Goal: Information Seeking & Learning: Learn about a topic

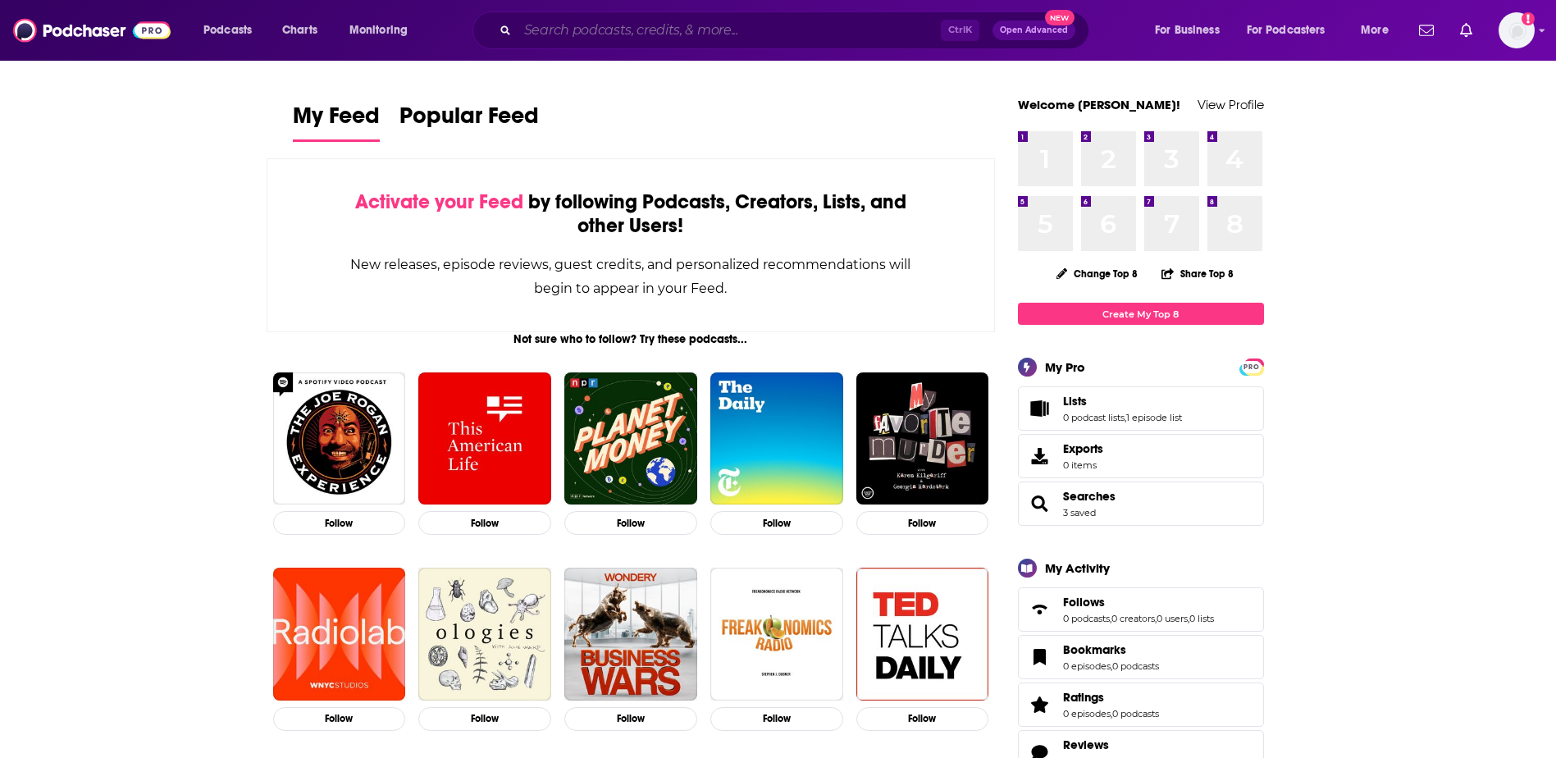
click at [589, 38] on input "Search podcasts, credits, & more..." at bounding box center [729, 30] width 423 height 26
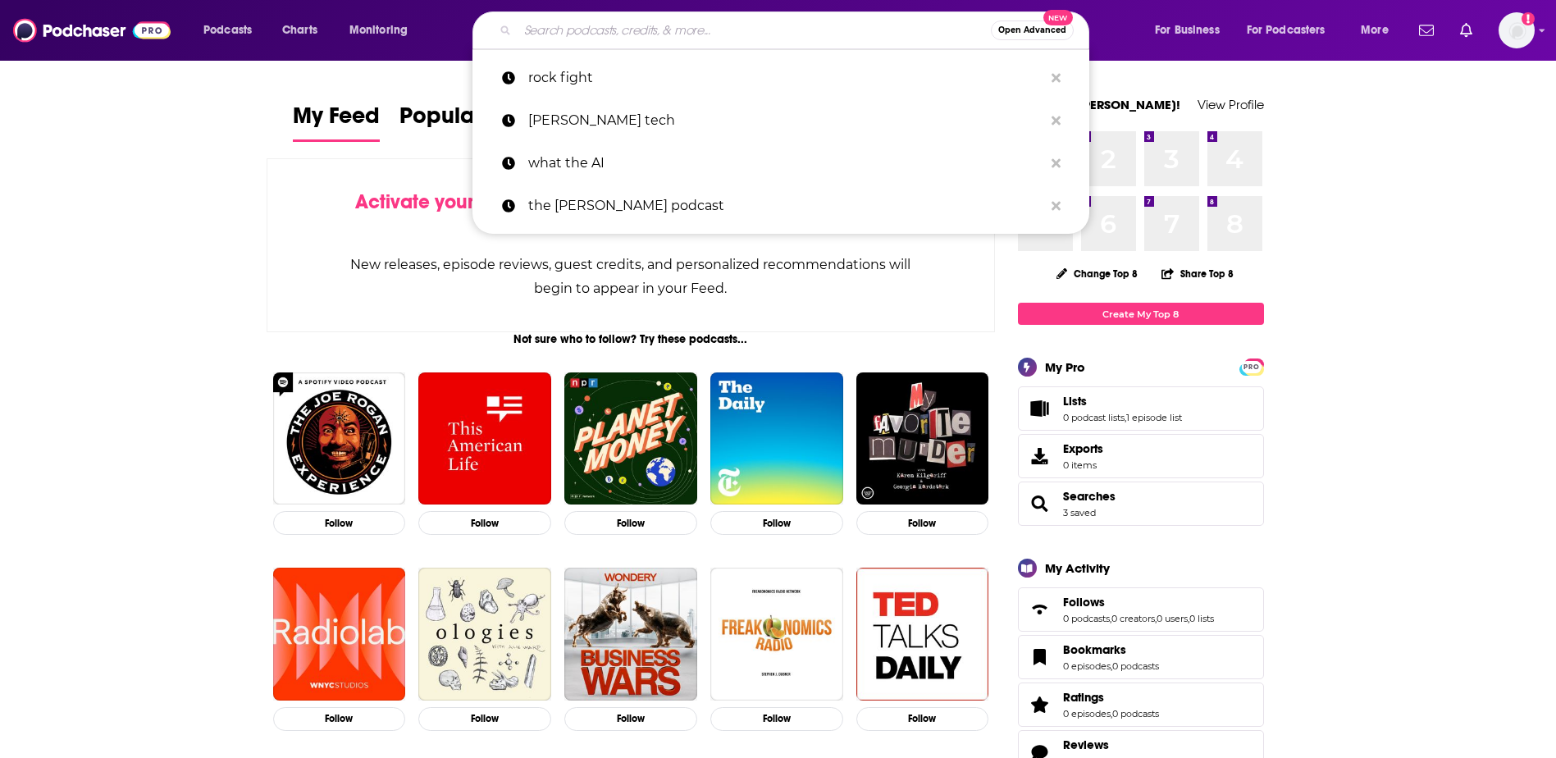
click at [1034, 29] on span "Open Advanced" at bounding box center [1033, 30] width 68 height 8
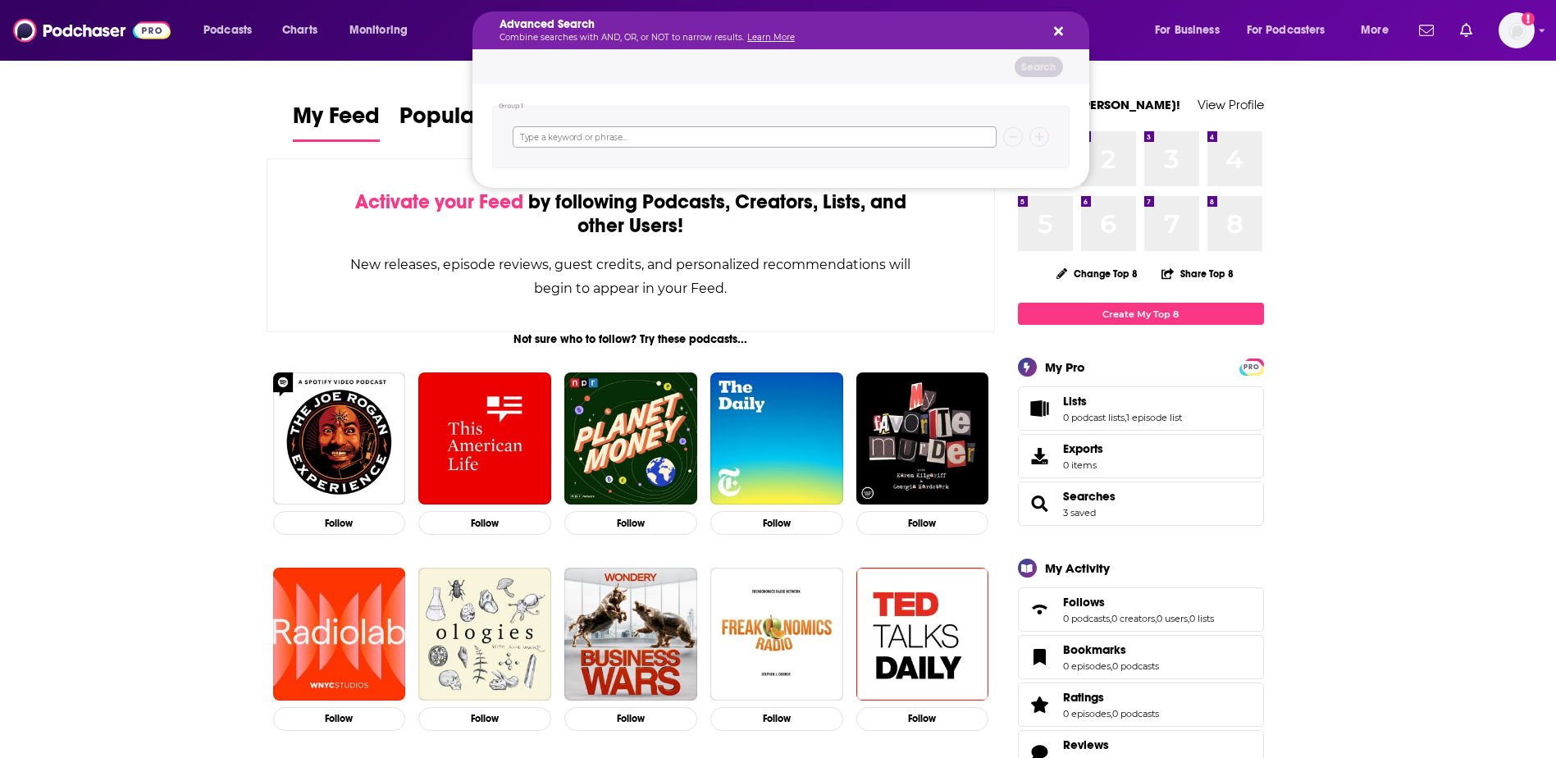
click at [774, 136] on input "Search podcasts, credits, & more..." at bounding box center [755, 136] width 484 height 21
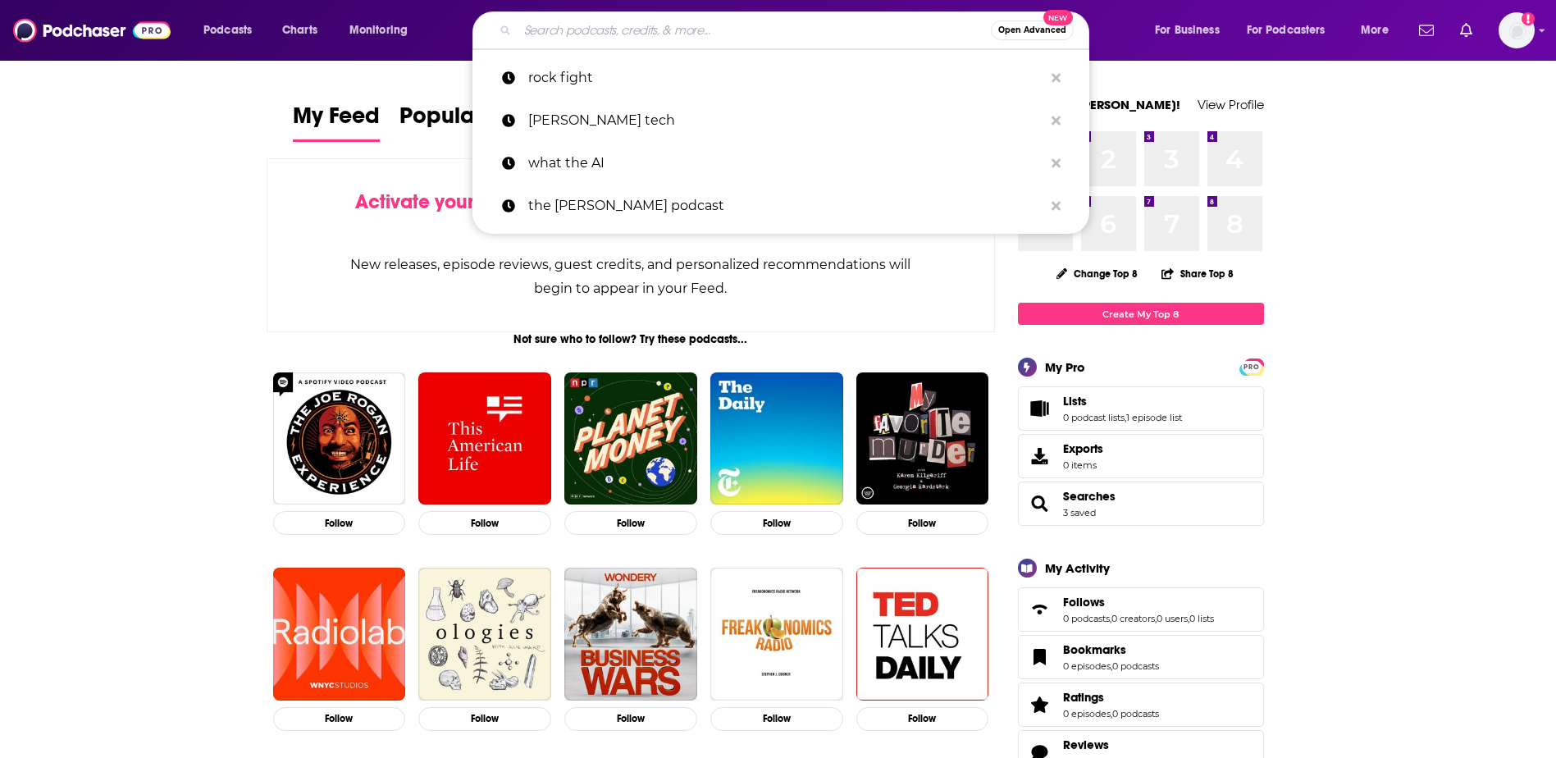
click at [537, 22] on input "Search podcasts, credits, & more..." at bounding box center [754, 30] width 473 height 26
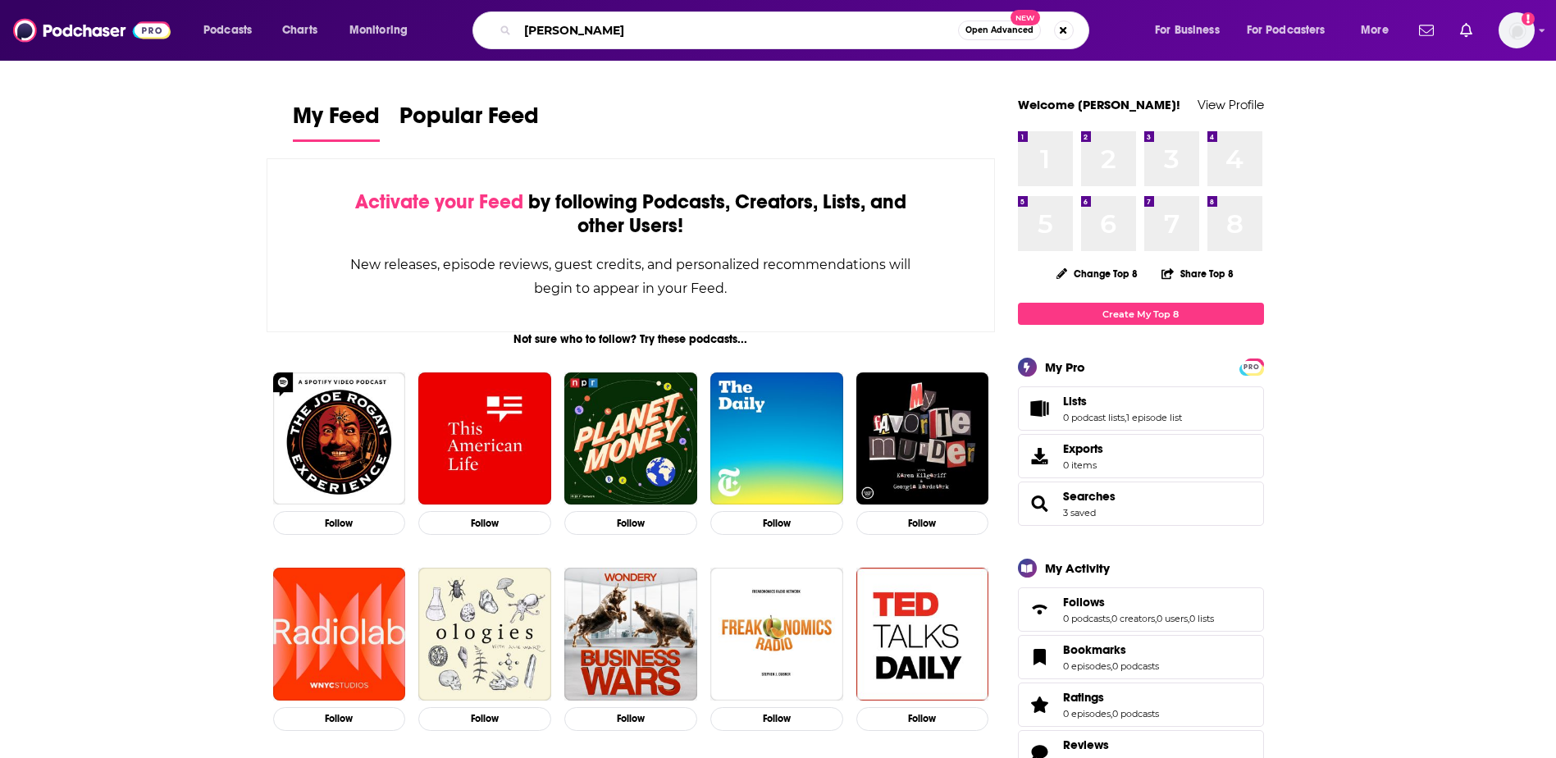
type input "[PERSON_NAME]"
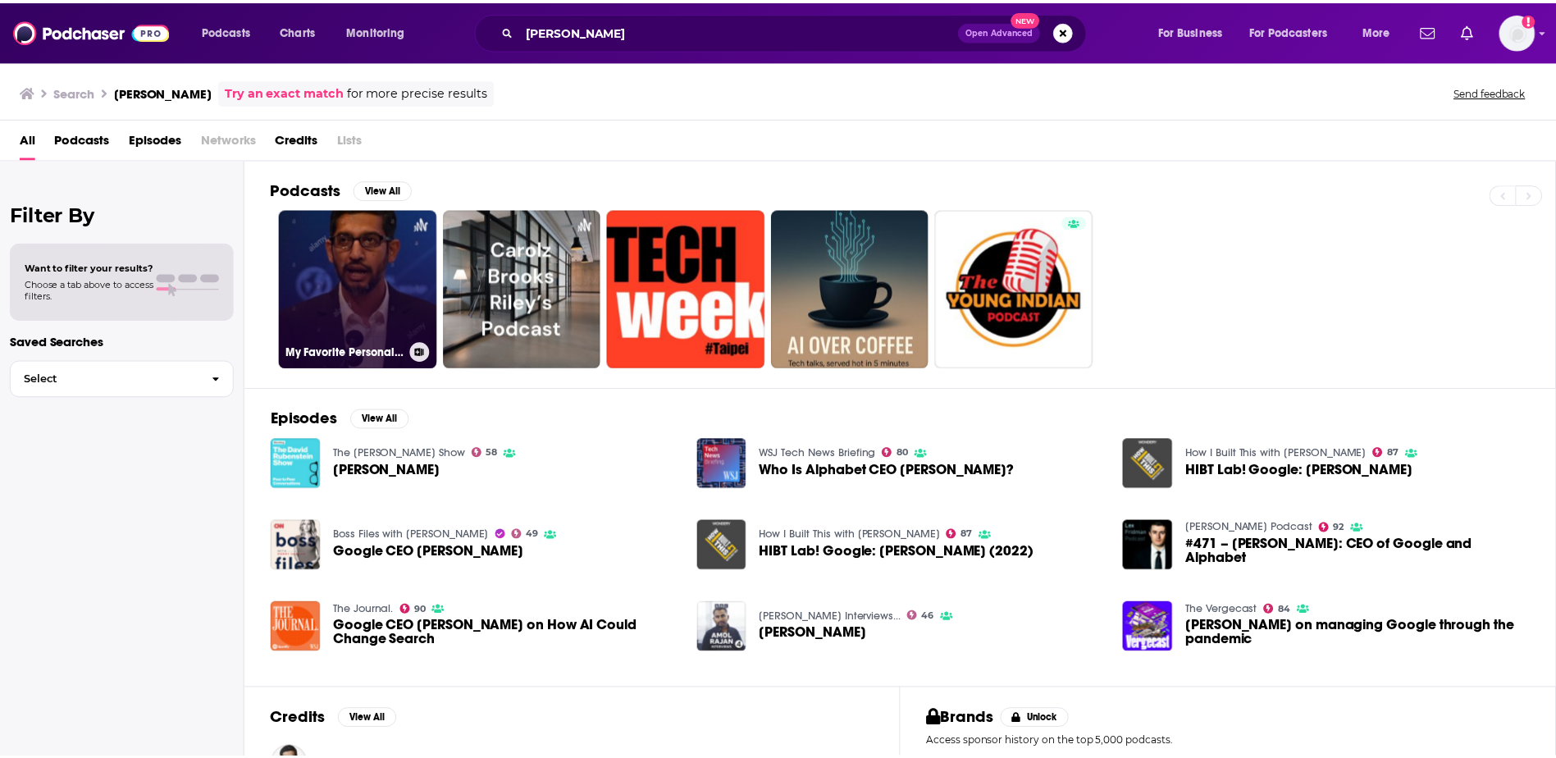
scroll to position [115, 0]
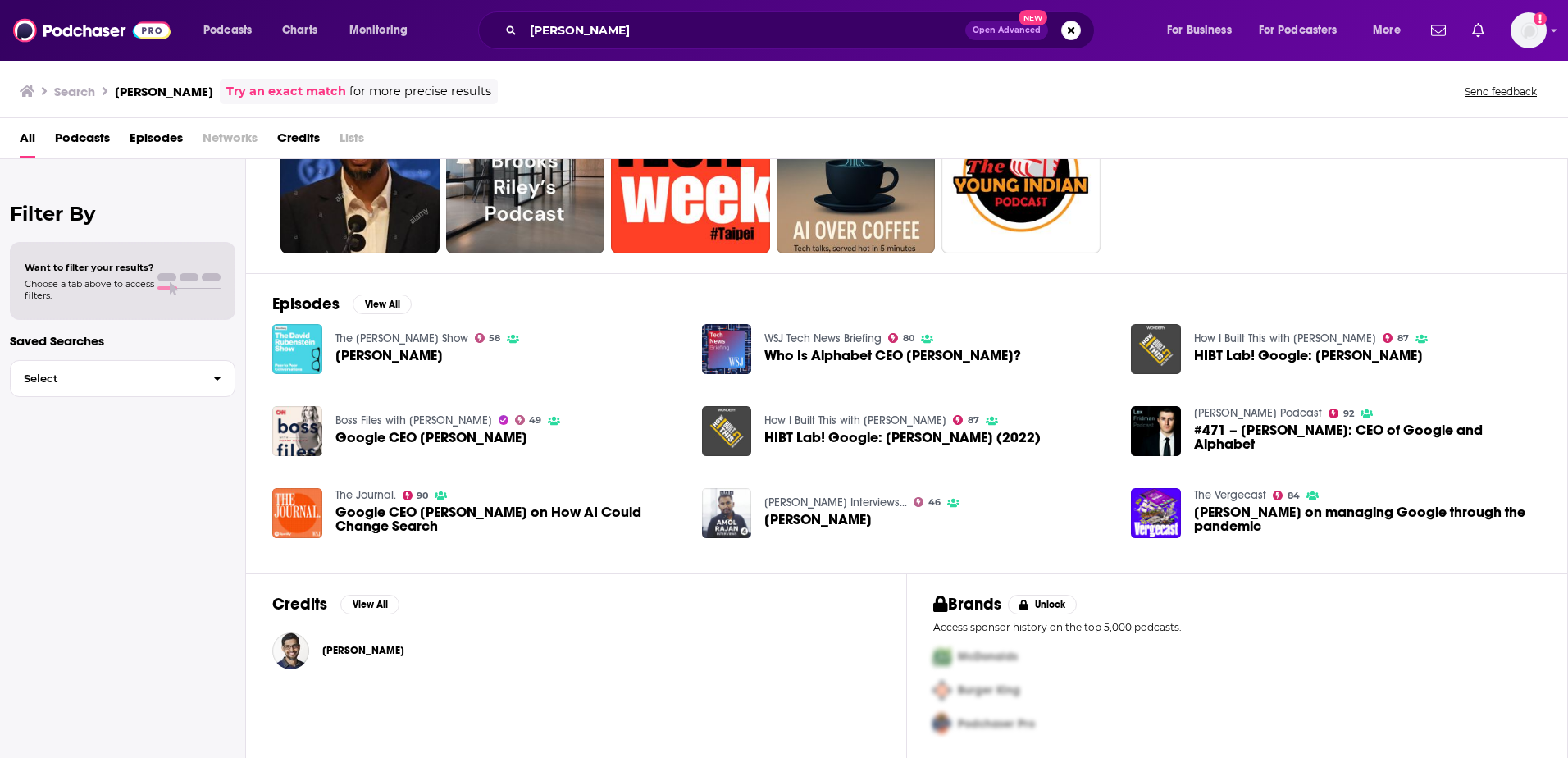
click at [354, 648] on span "[PERSON_NAME]" at bounding box center [363, 650] width 82 height 13
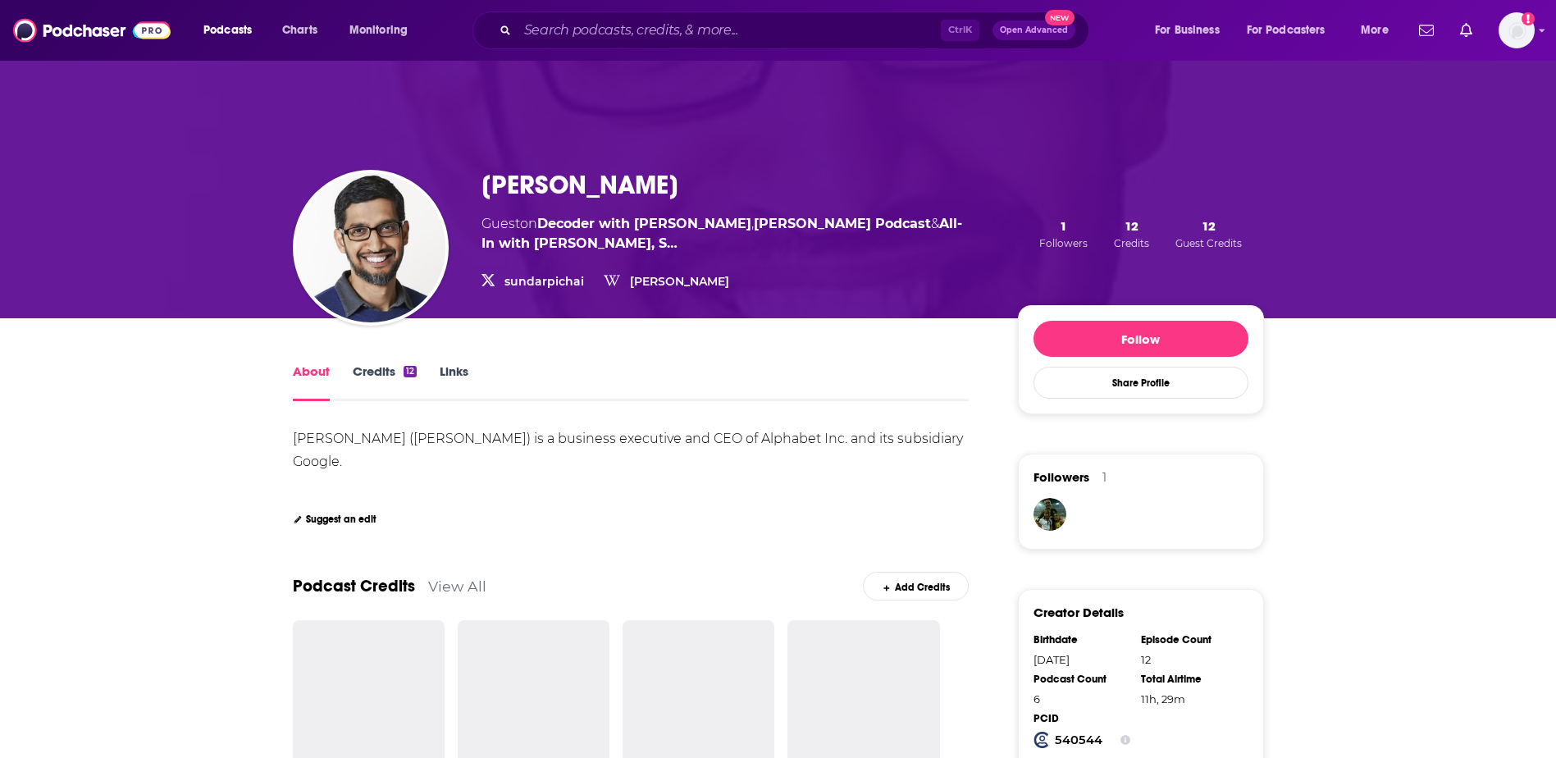
click at [400, 373] on link "Credits 12" at bounding box center [385, 382] width 64 height 38
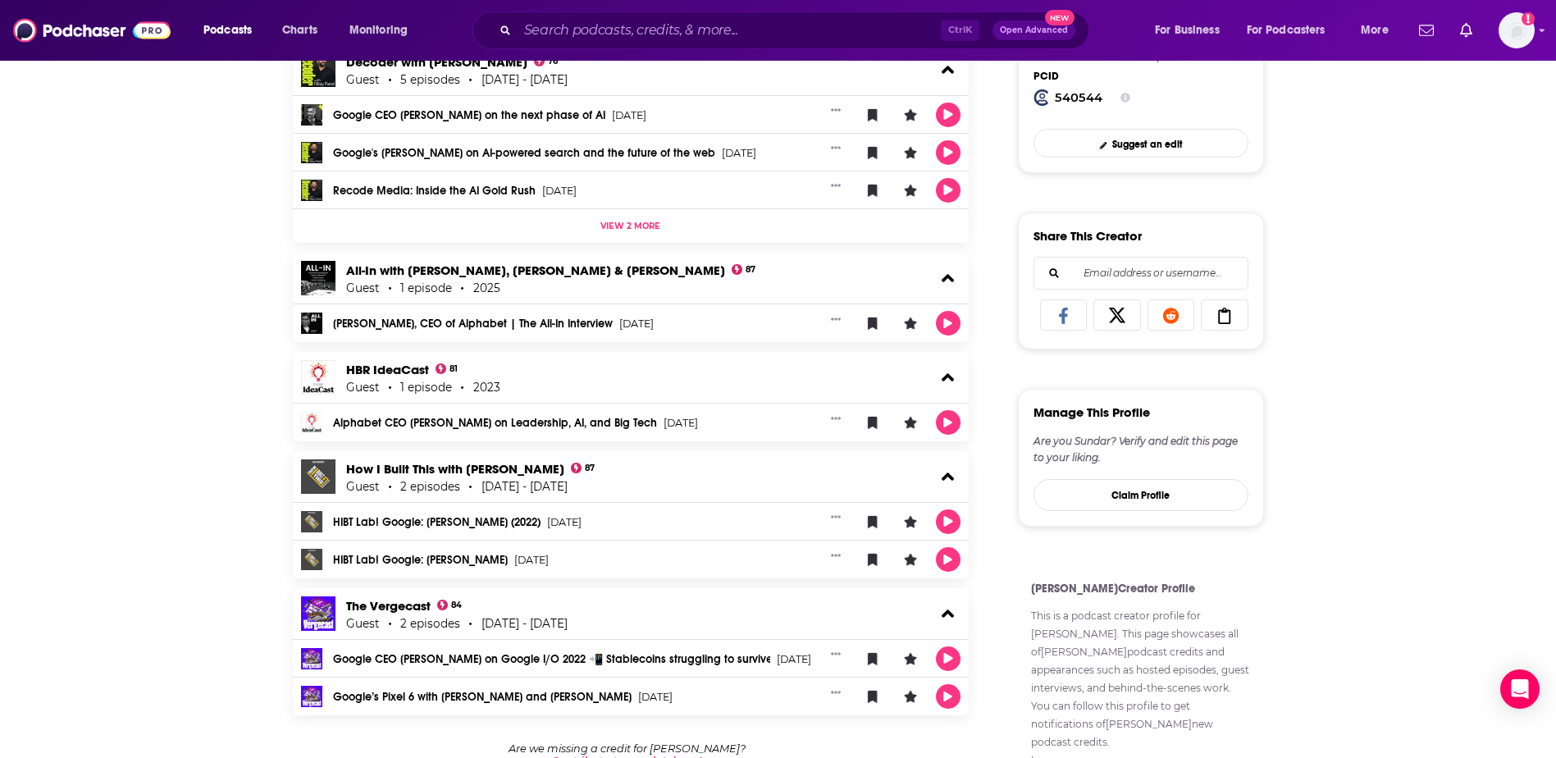
scroll to position [742, 0]
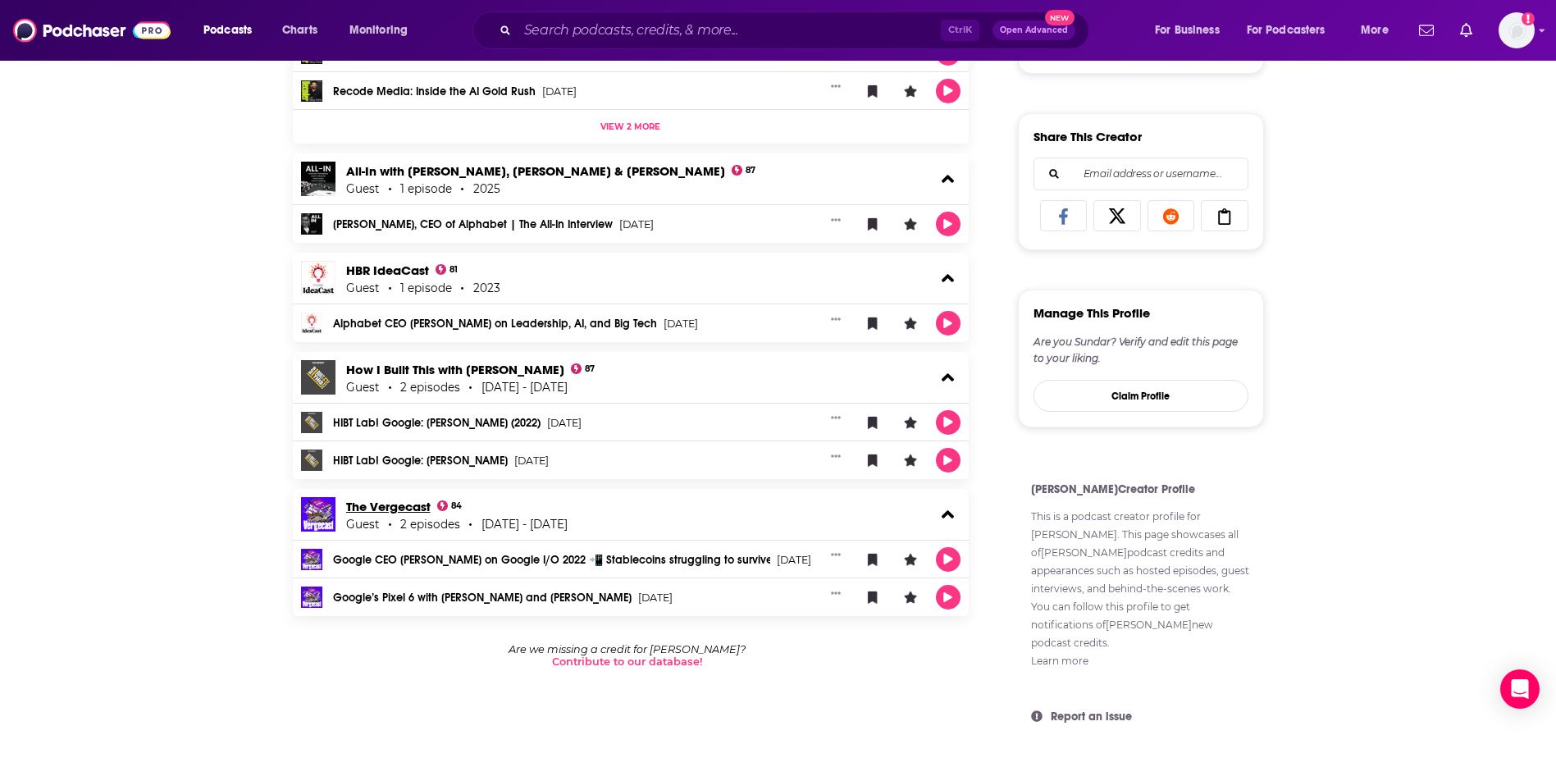
click at [411, 499] on link "The Vergecast" at bounding box center [388, 507] width 85 height 16
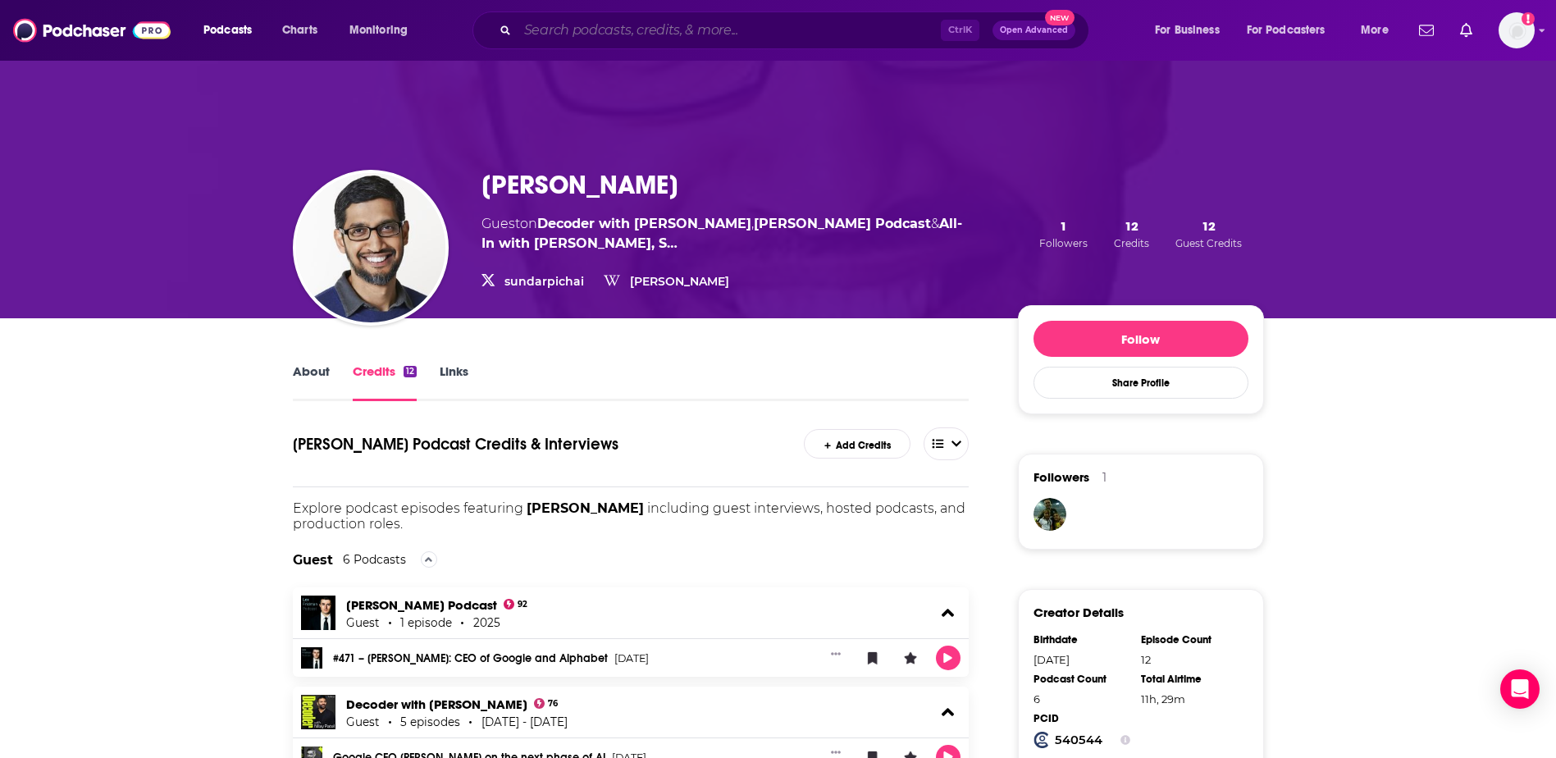
click at [621, 30] on input "Search podcasts, credits, & more..." at bounding box center [729, 30] width 423 height 26
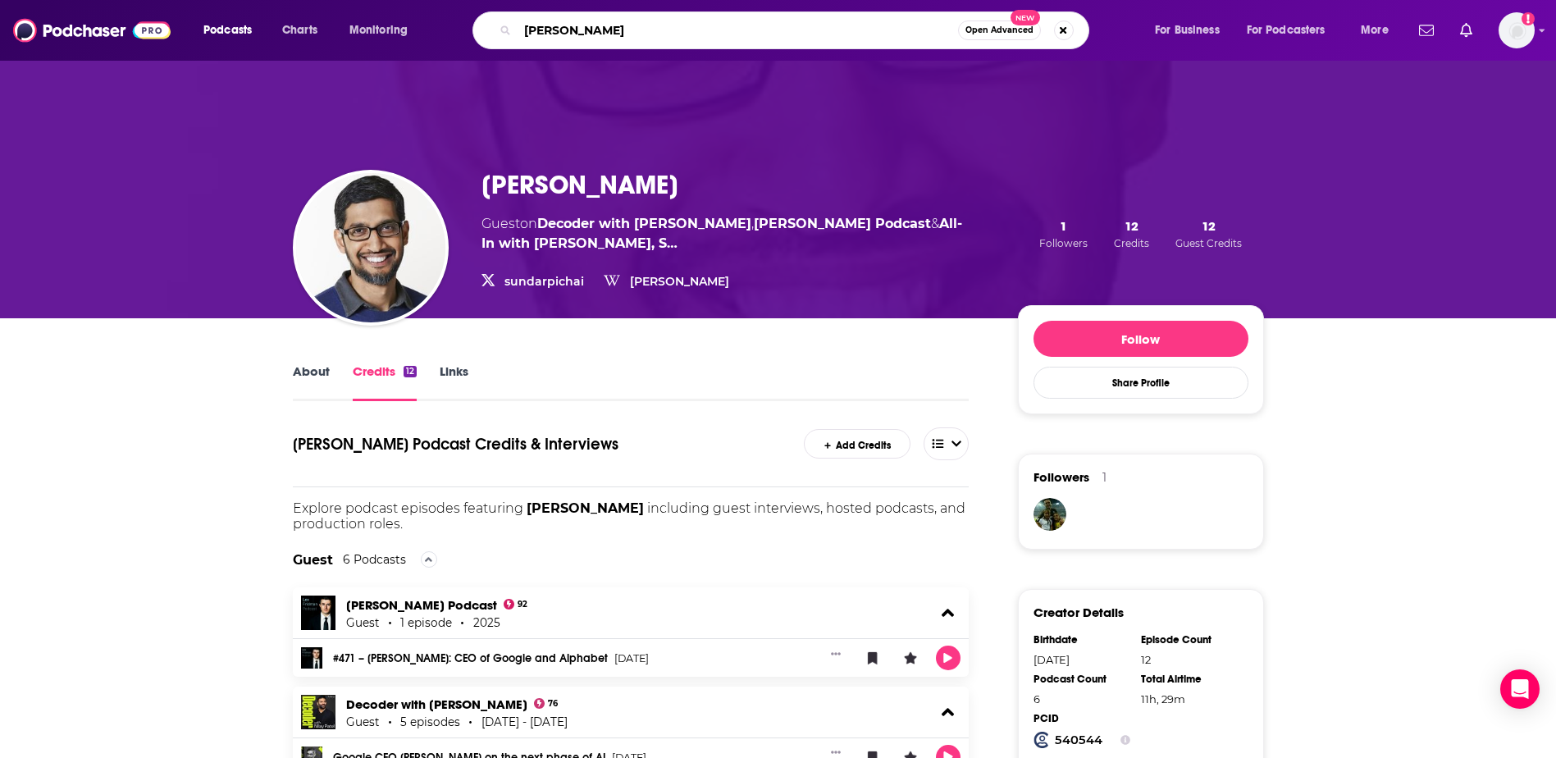
type input "[PERSON_NAME]"
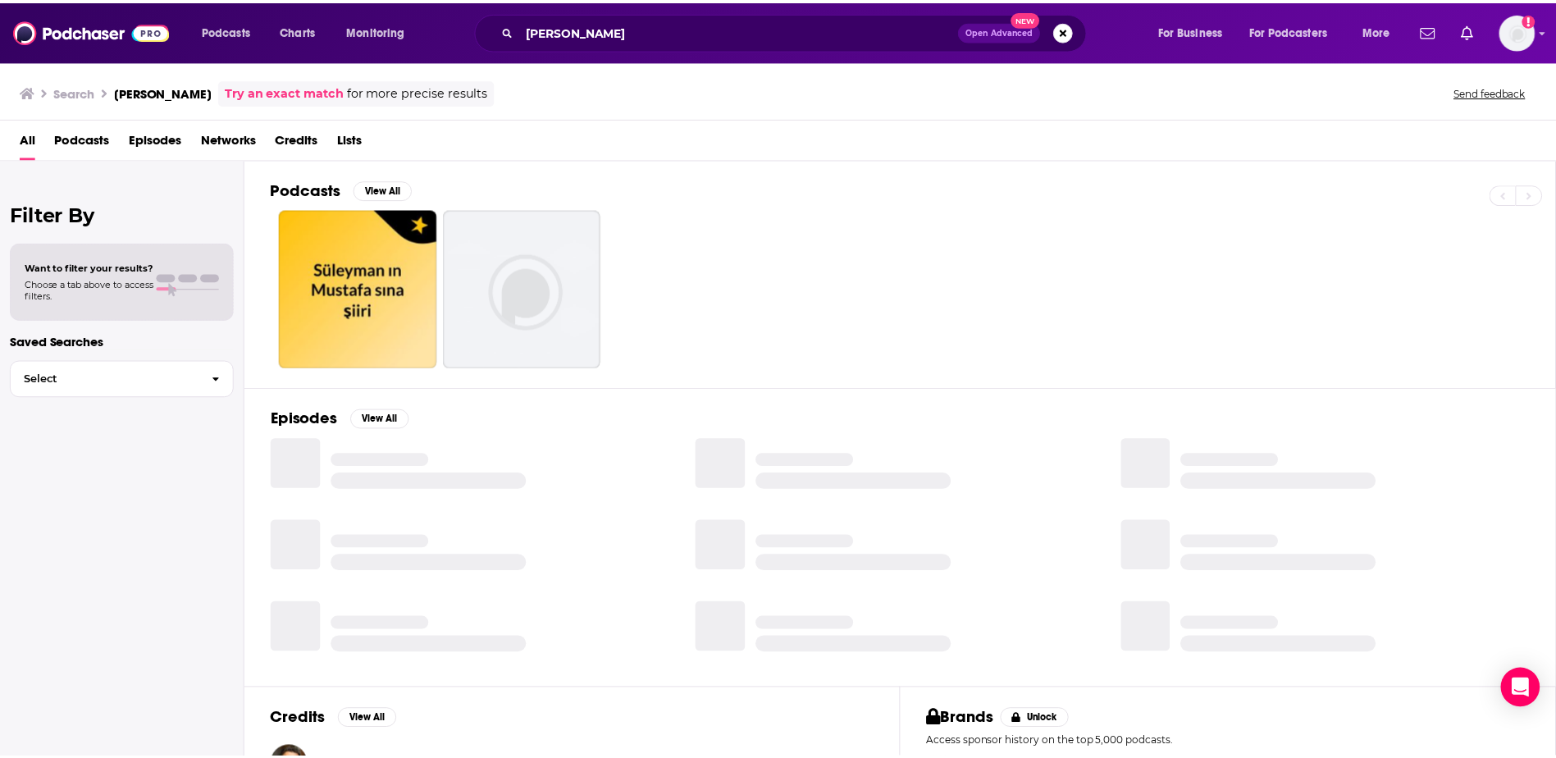
scroll to position [115, 0]
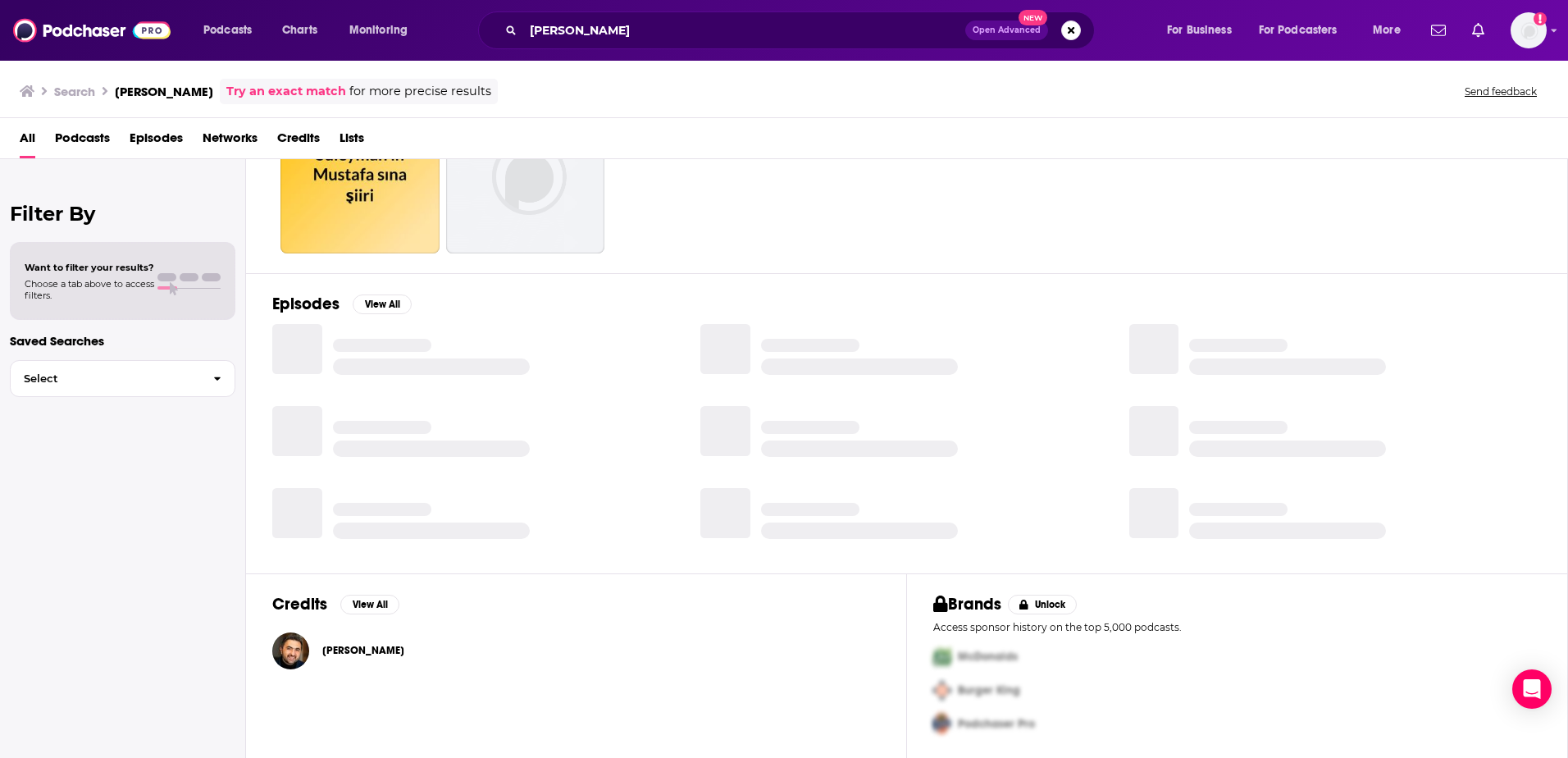
click at [337, 651] on span "[PERSON_NAME]" at bounding box center [363, 650] width 82 height 13
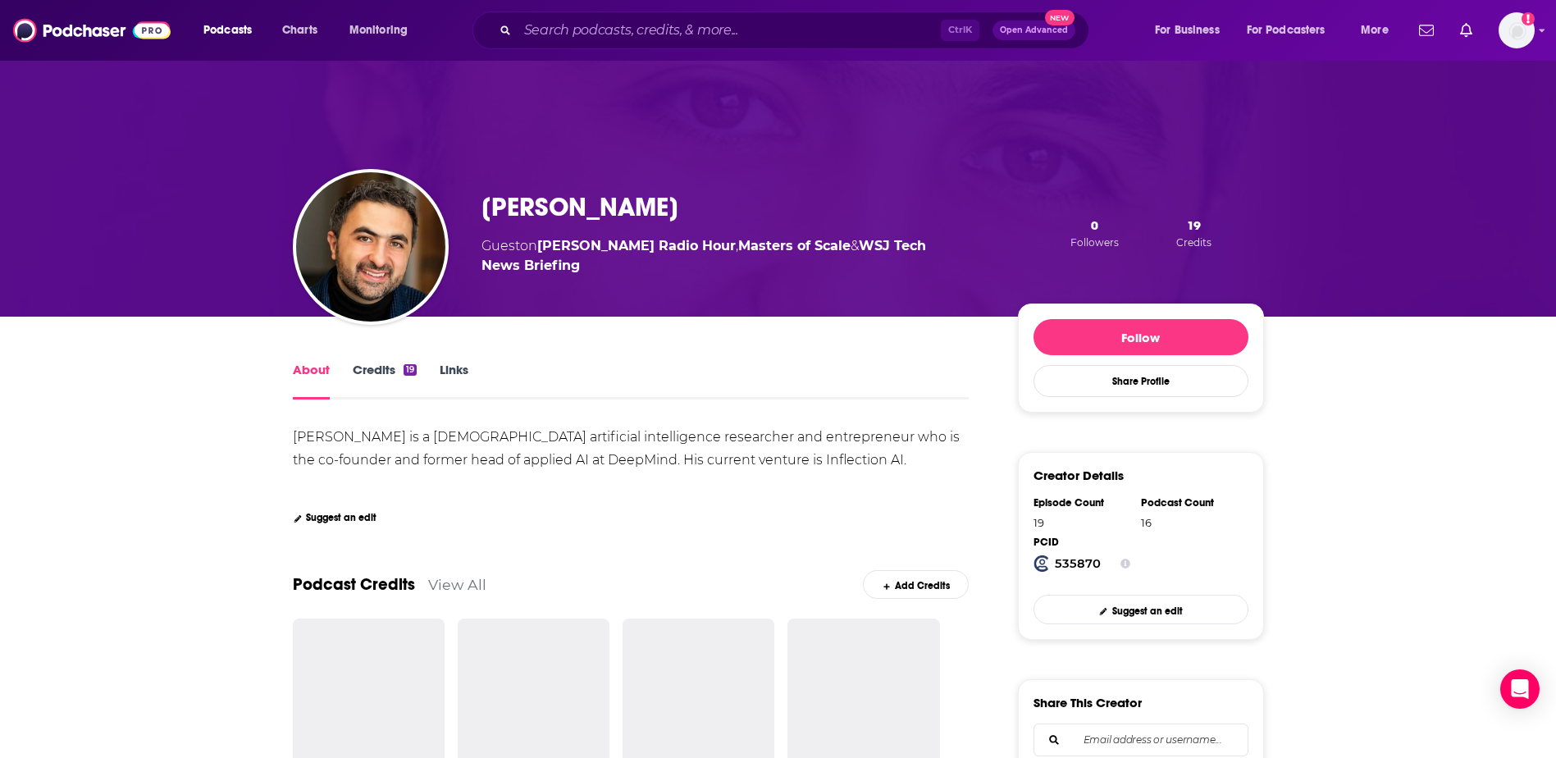
click at [365, 380] on link "Credits 19" at bounding box center [385, 381] width 64 height 38
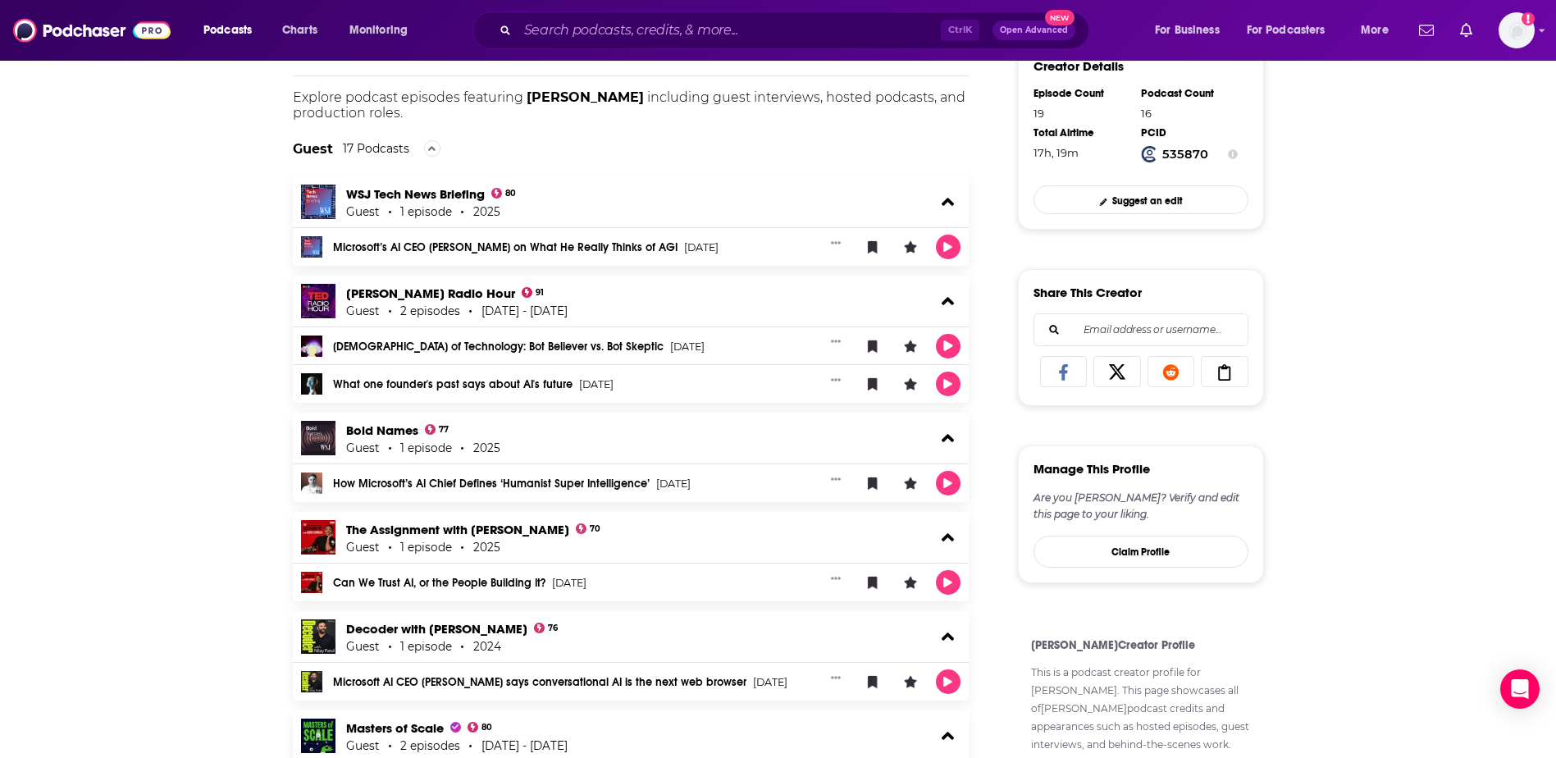
scroll to position [386, 0]
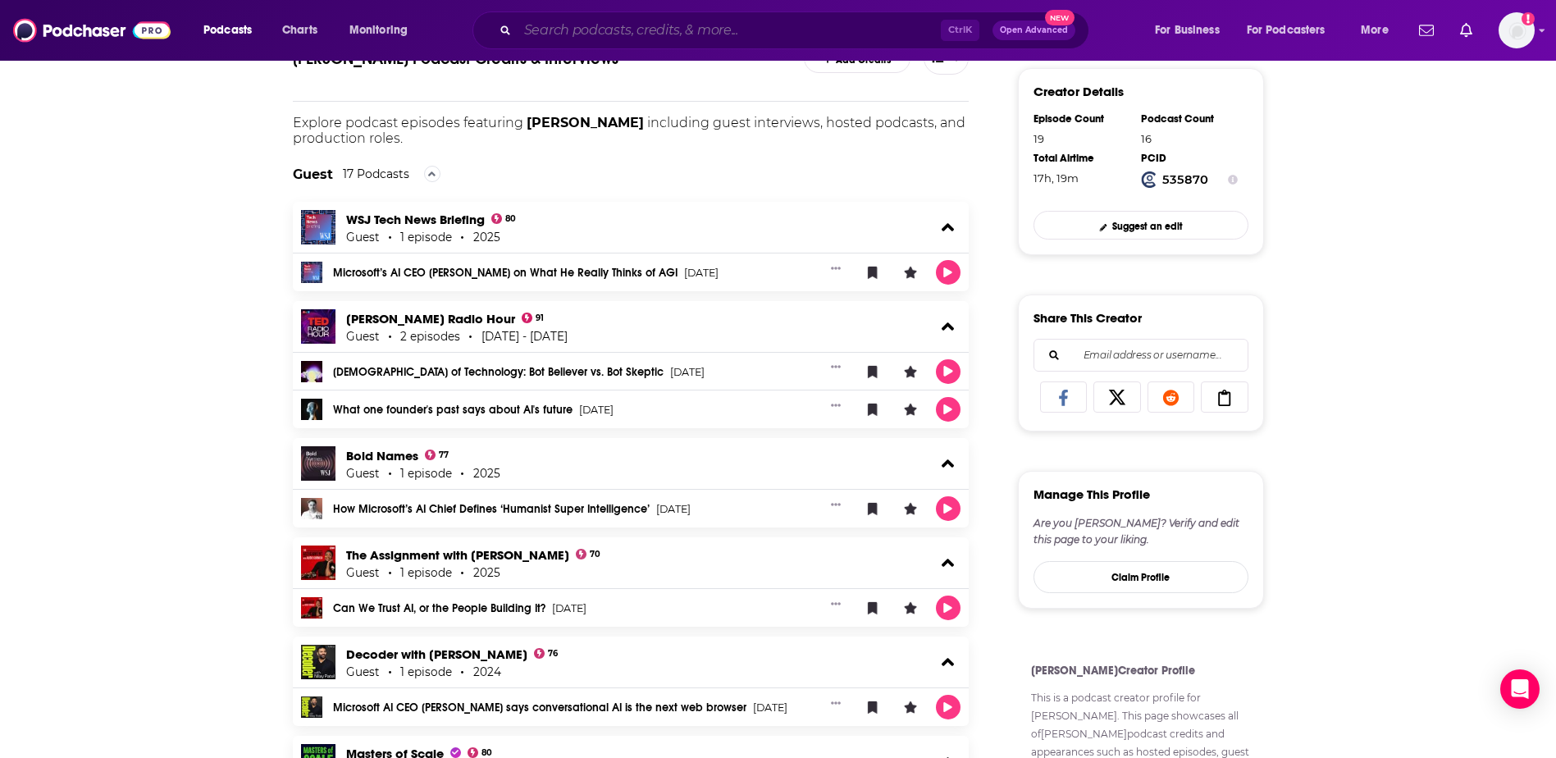
click at [619, 39] on input "Search podcasts, credits, & more..." at bounding box center [729, 30] width 423 height 26
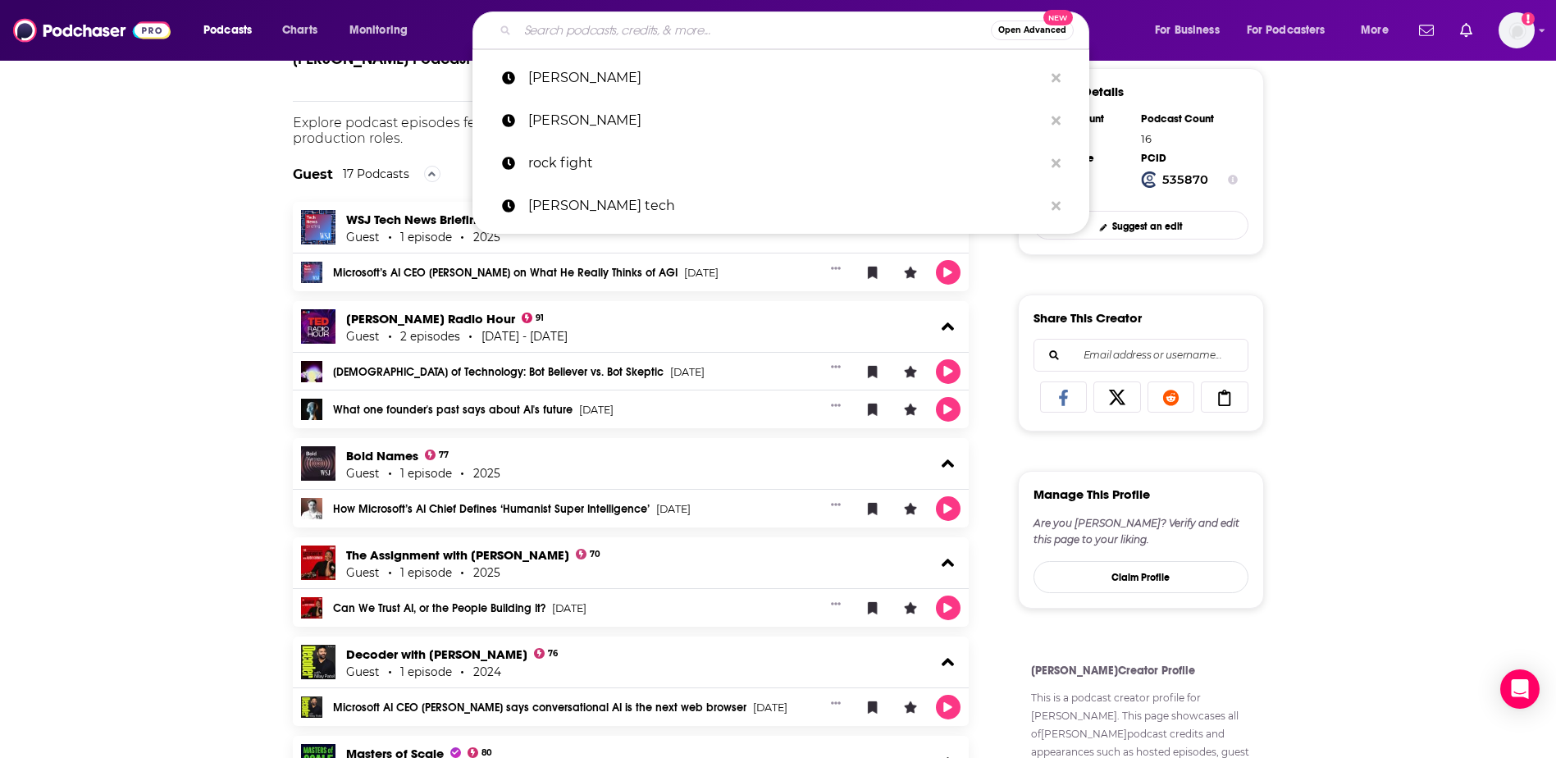
paste input "[PERSON_NAME]"
type input "[PERSON_NAME]"
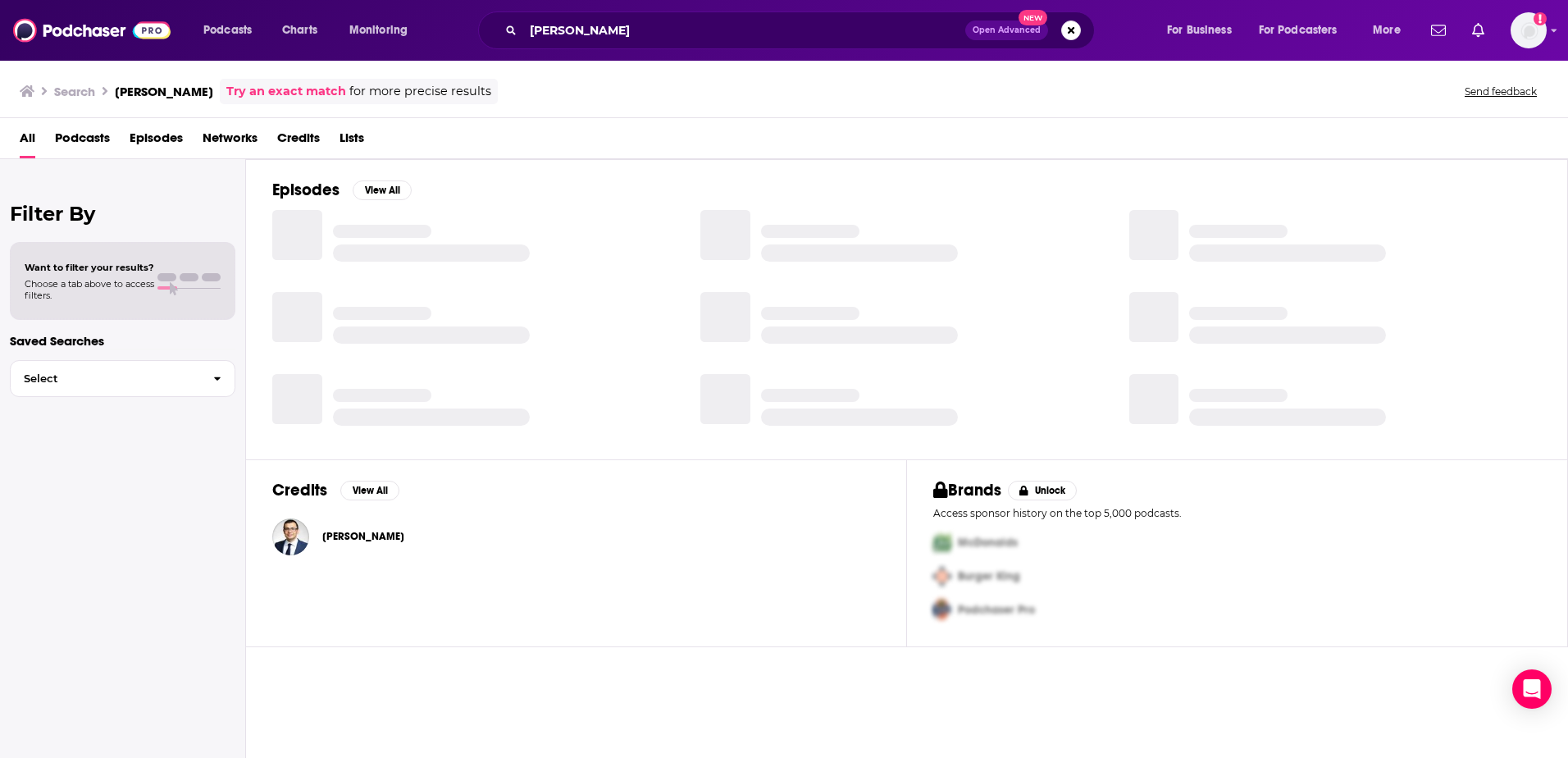
click at [348, 542] on span "[PERSON_NAME]" at bounding box center [363, 536] width 82 height 13
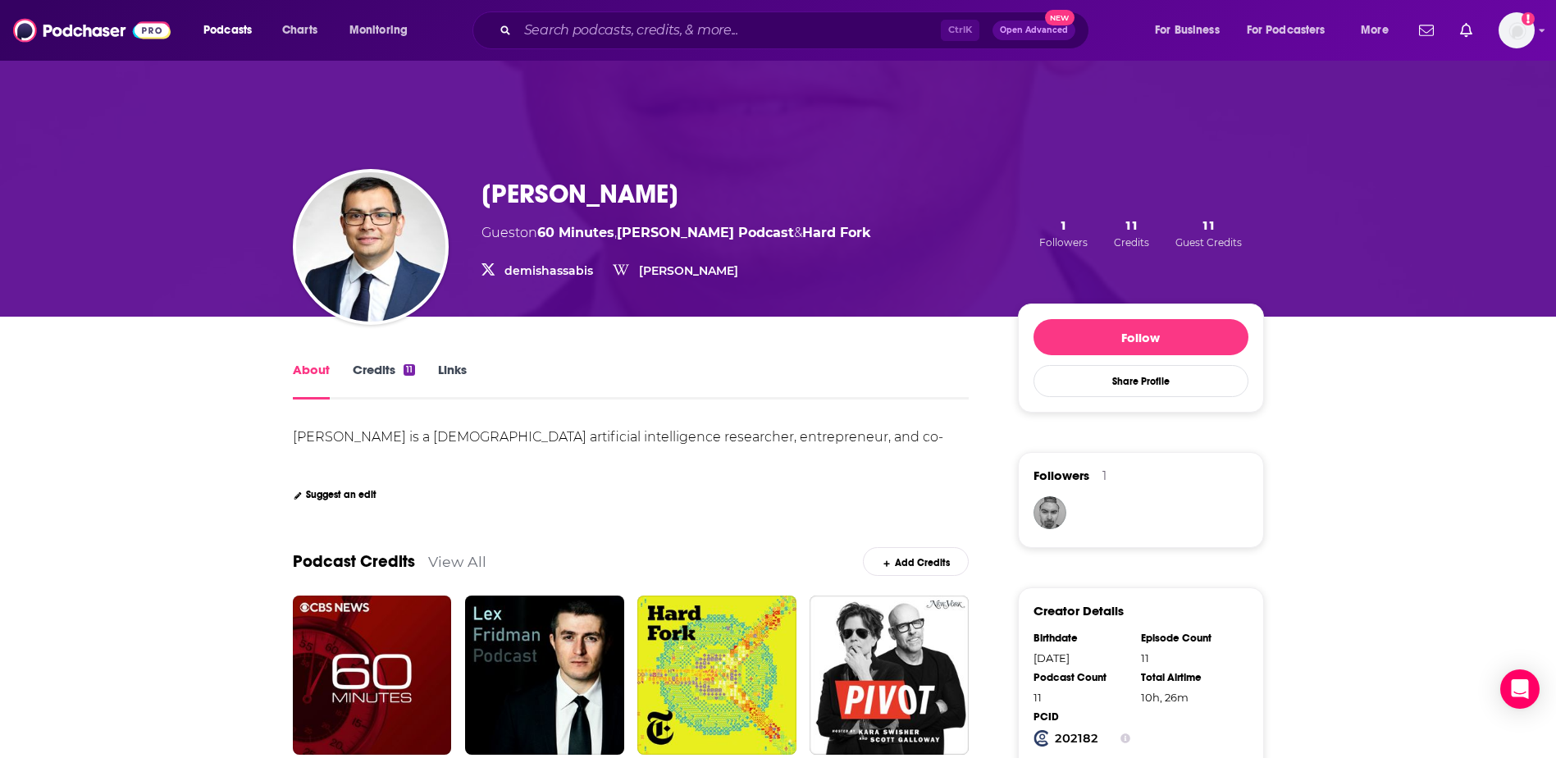
click at [391, 370] on link "Credits 11" at bounding box center [384, 381] width 62 height 38
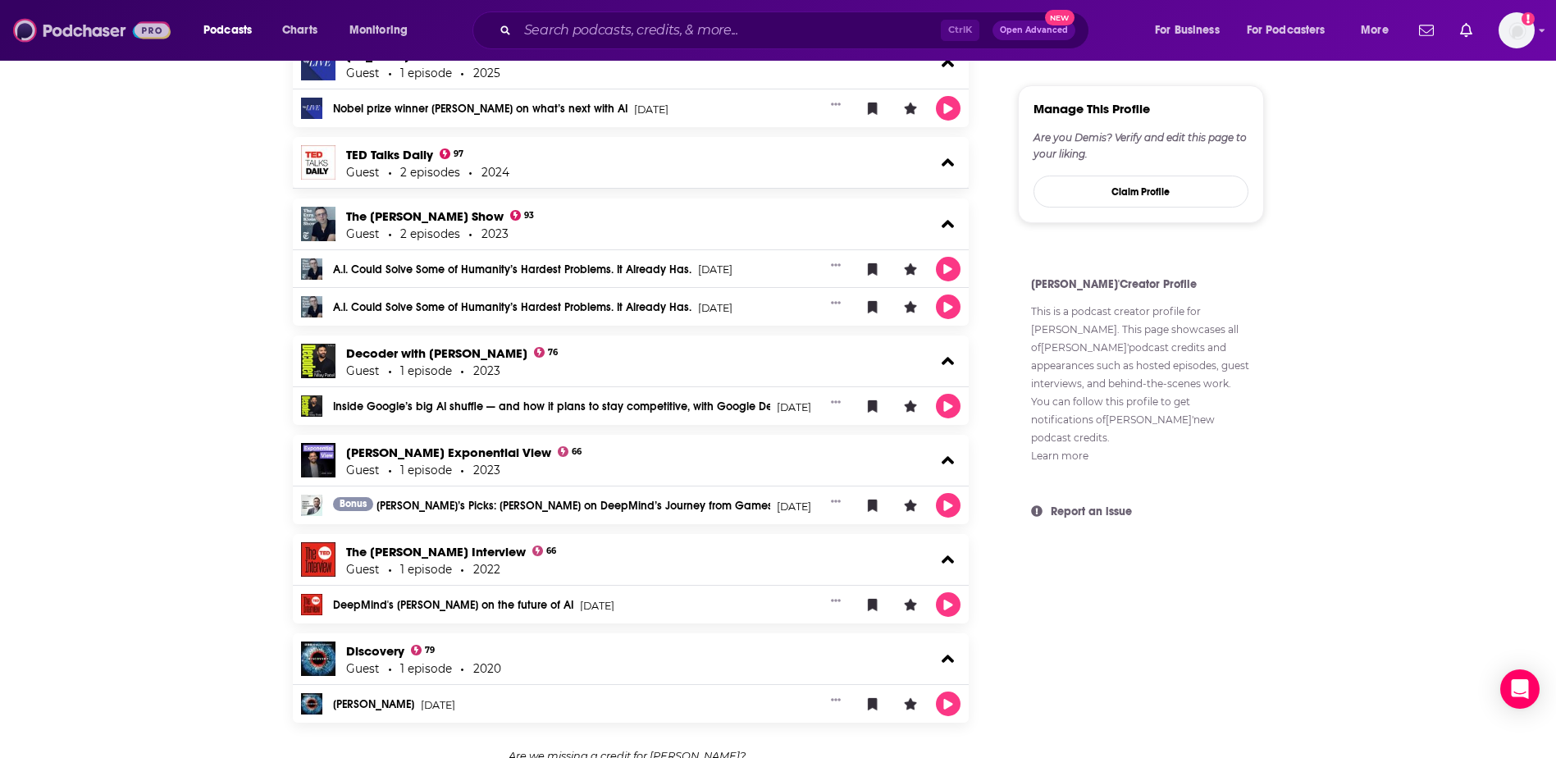
scroll to position [962, 0]
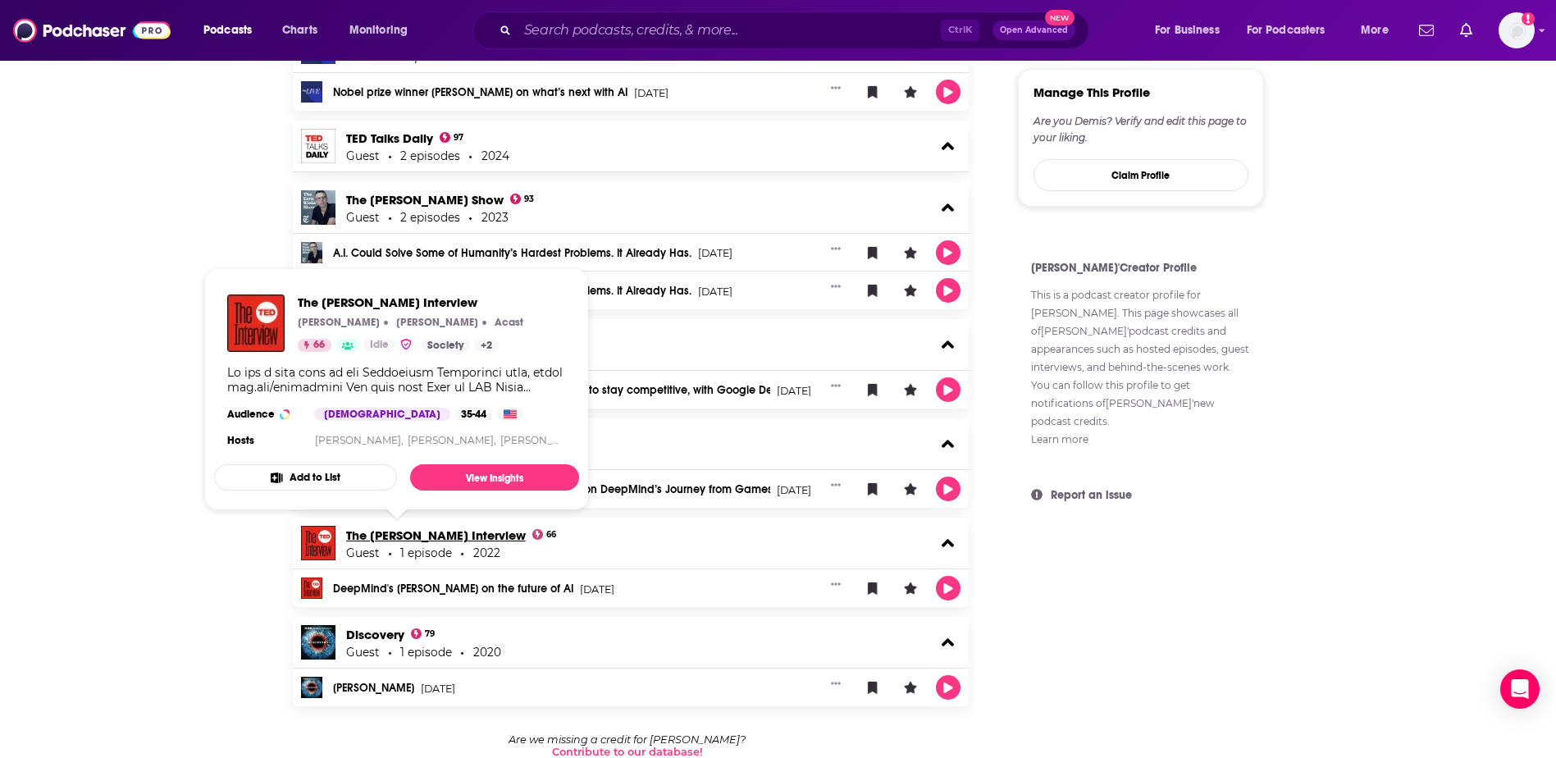
click at [379, 532] on link "The [PERSON_NAME] Interview" at bounding box center [436, 536] width 180 height 16
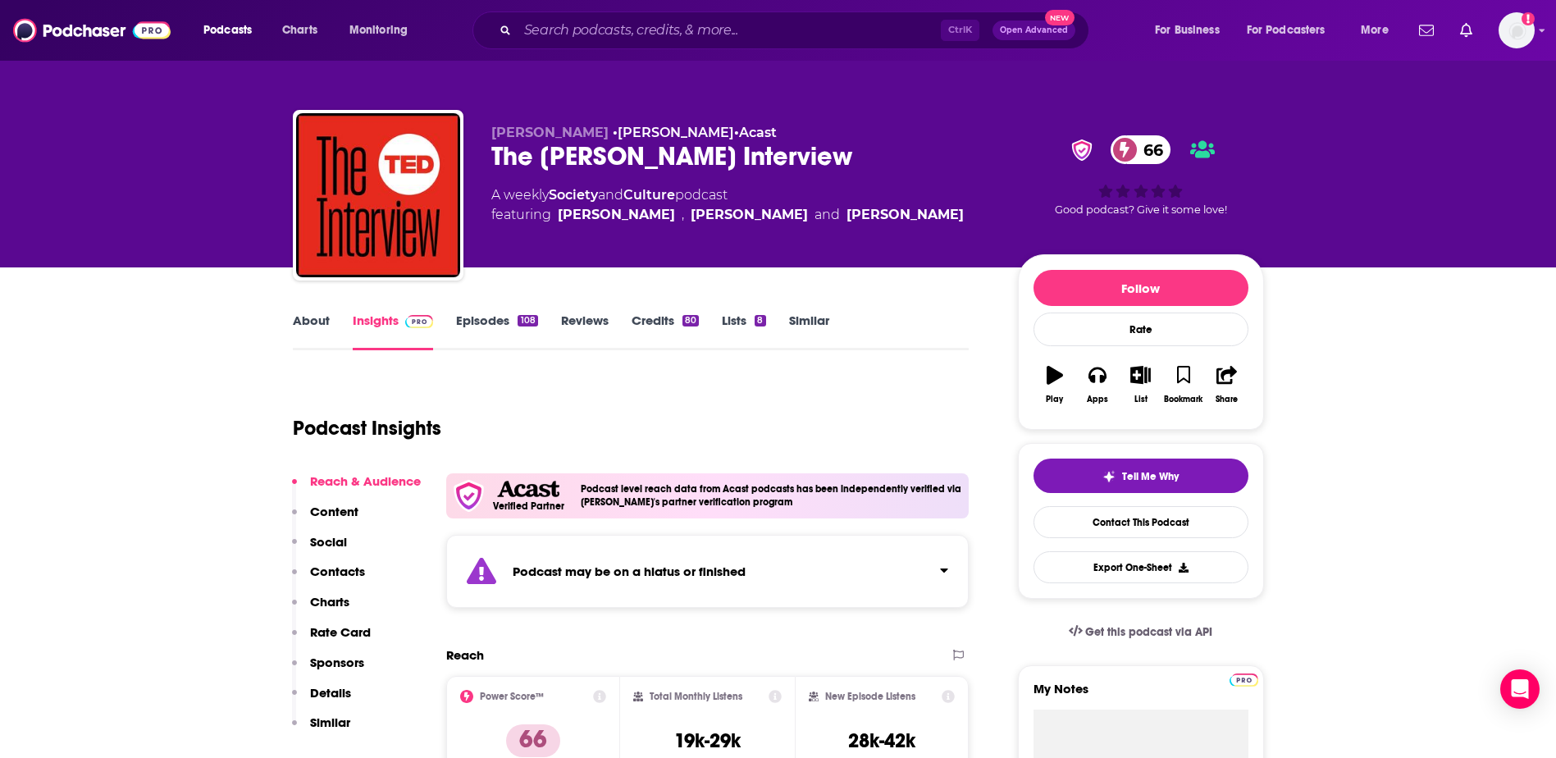
scroll to position [76, 0]
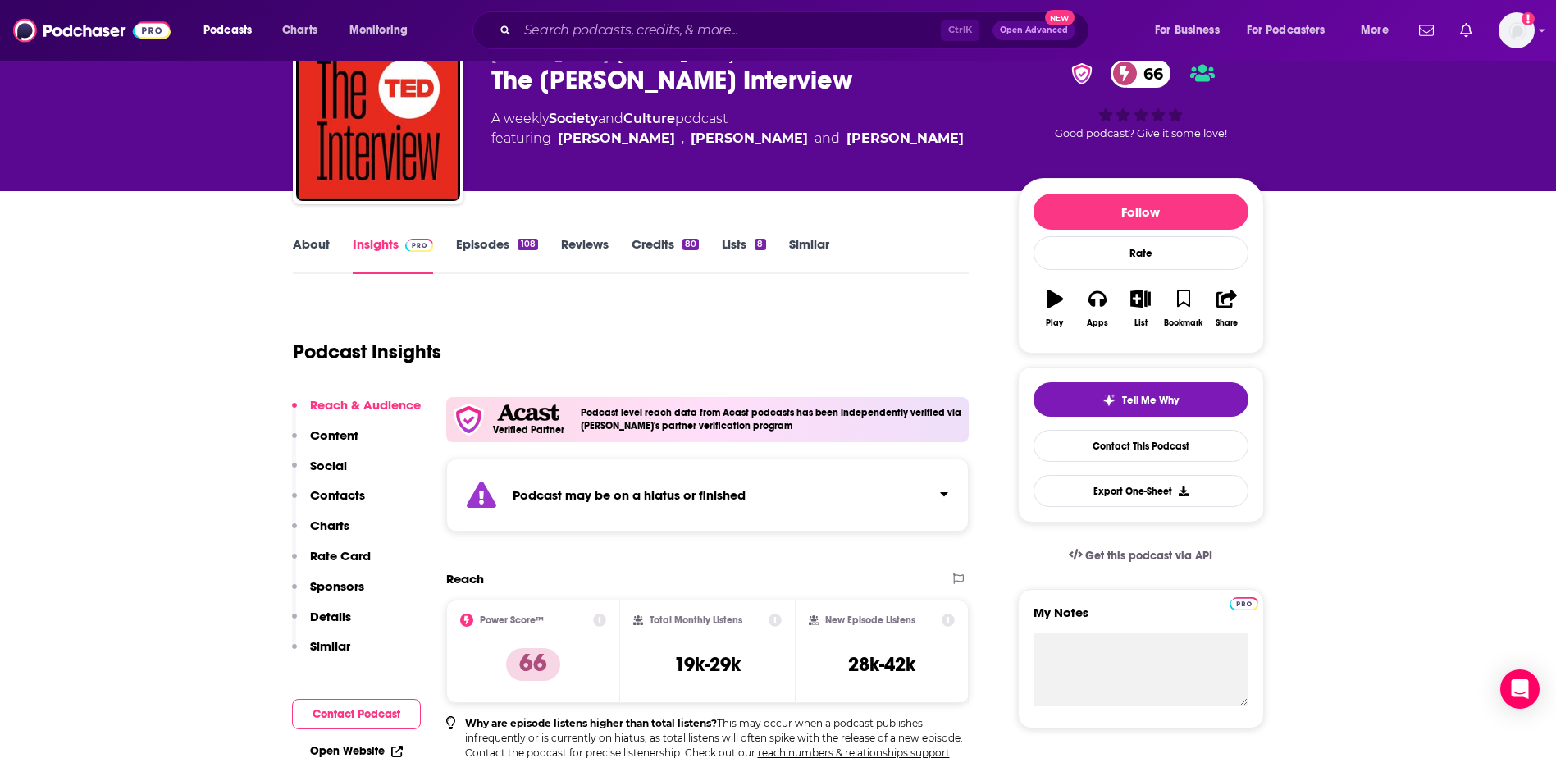
click at [414, 450] on div "Reach & Audience Content Social Contacts Charts Rate Card Sponsors Details Simi…" at bounding box center [356, 533] width 129 height 272
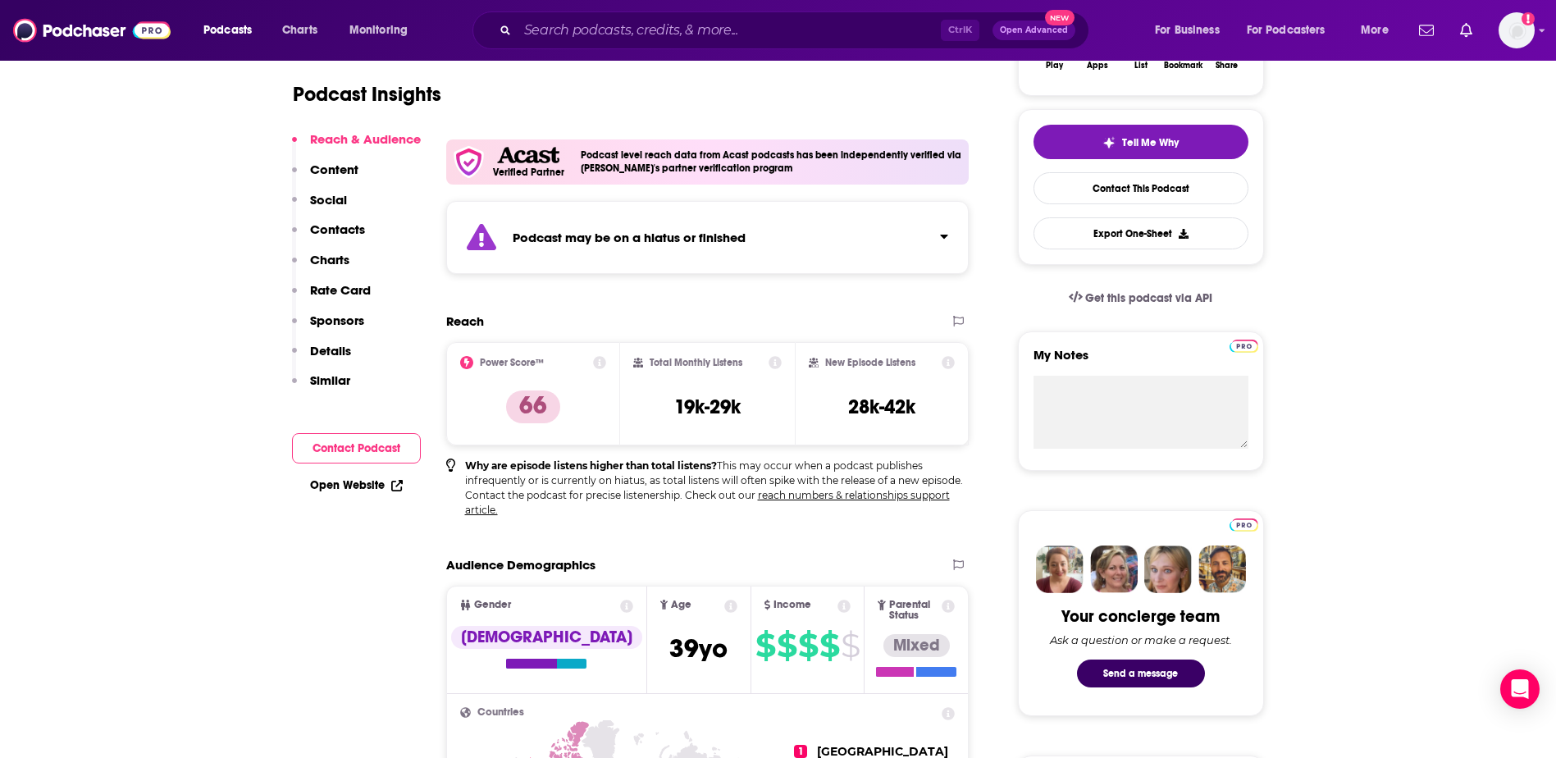
scroll to position [335, 0]
click at [367, 490] on link "Open Website" at bounding box center [356, 485] width 93 height 14
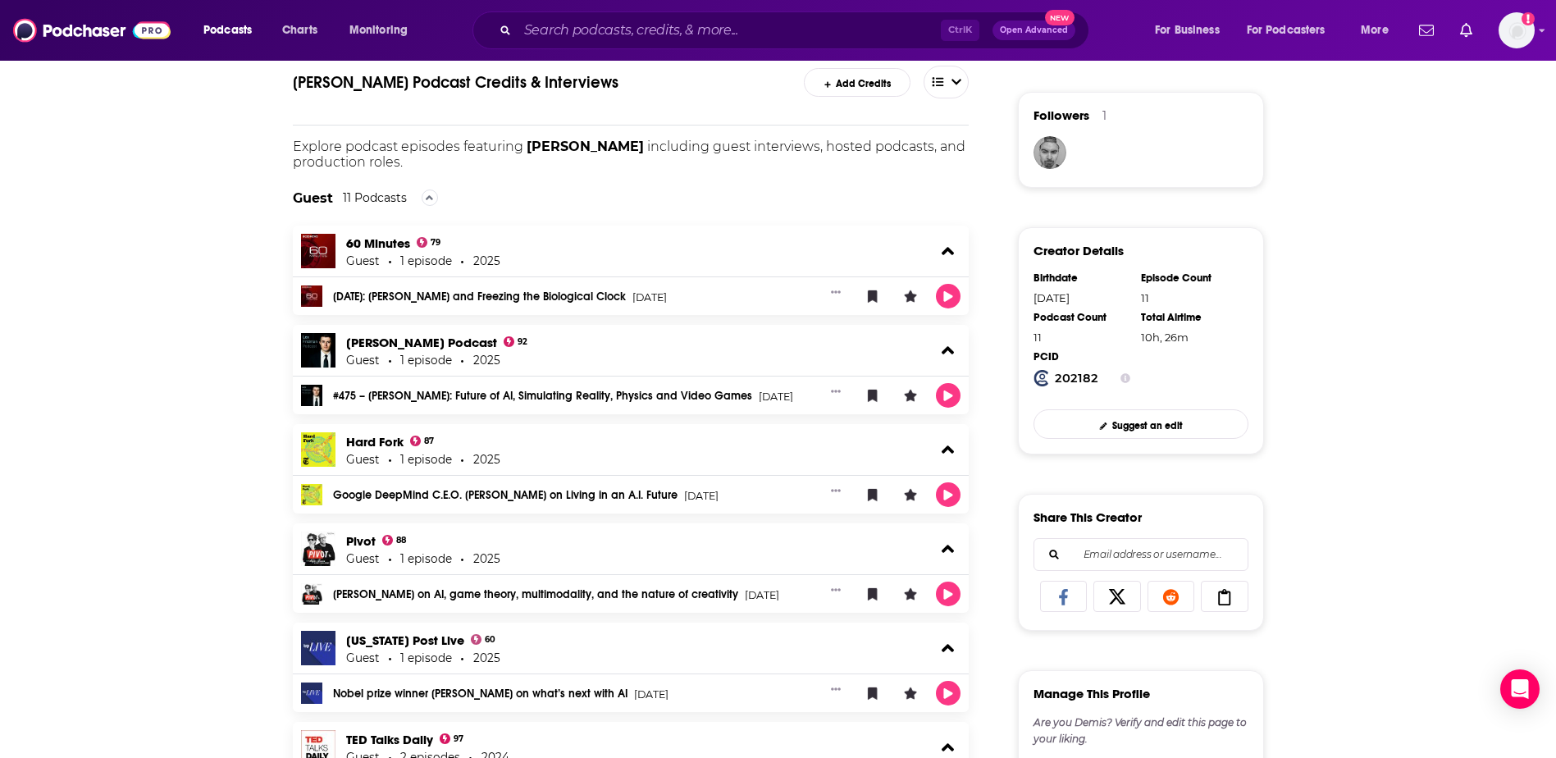
scroll to position [357, 0]
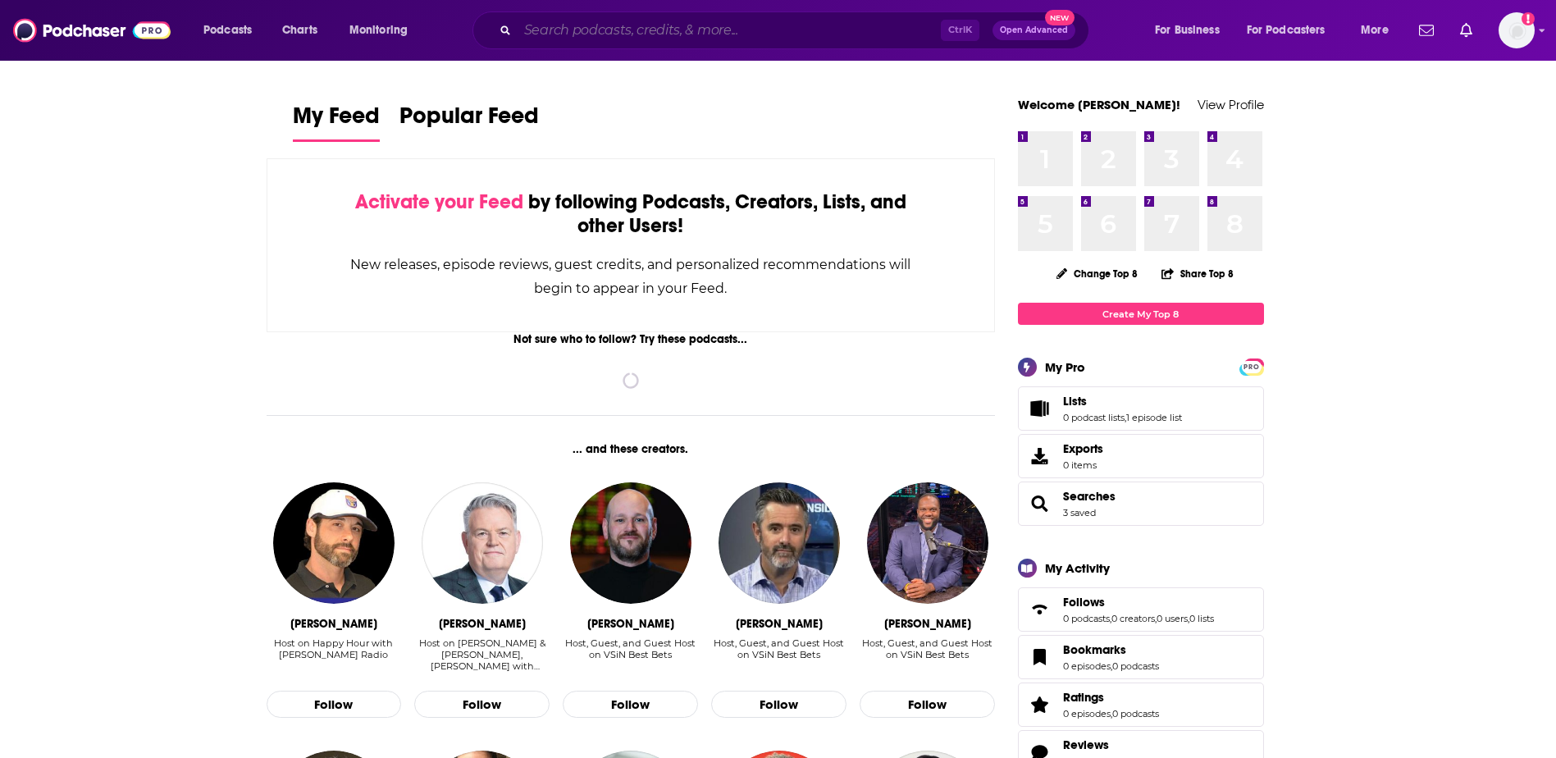
click at [721, 34] on input "Search podcasts, credits, & more..." at bounding box center [729, 30] width 423 height 26
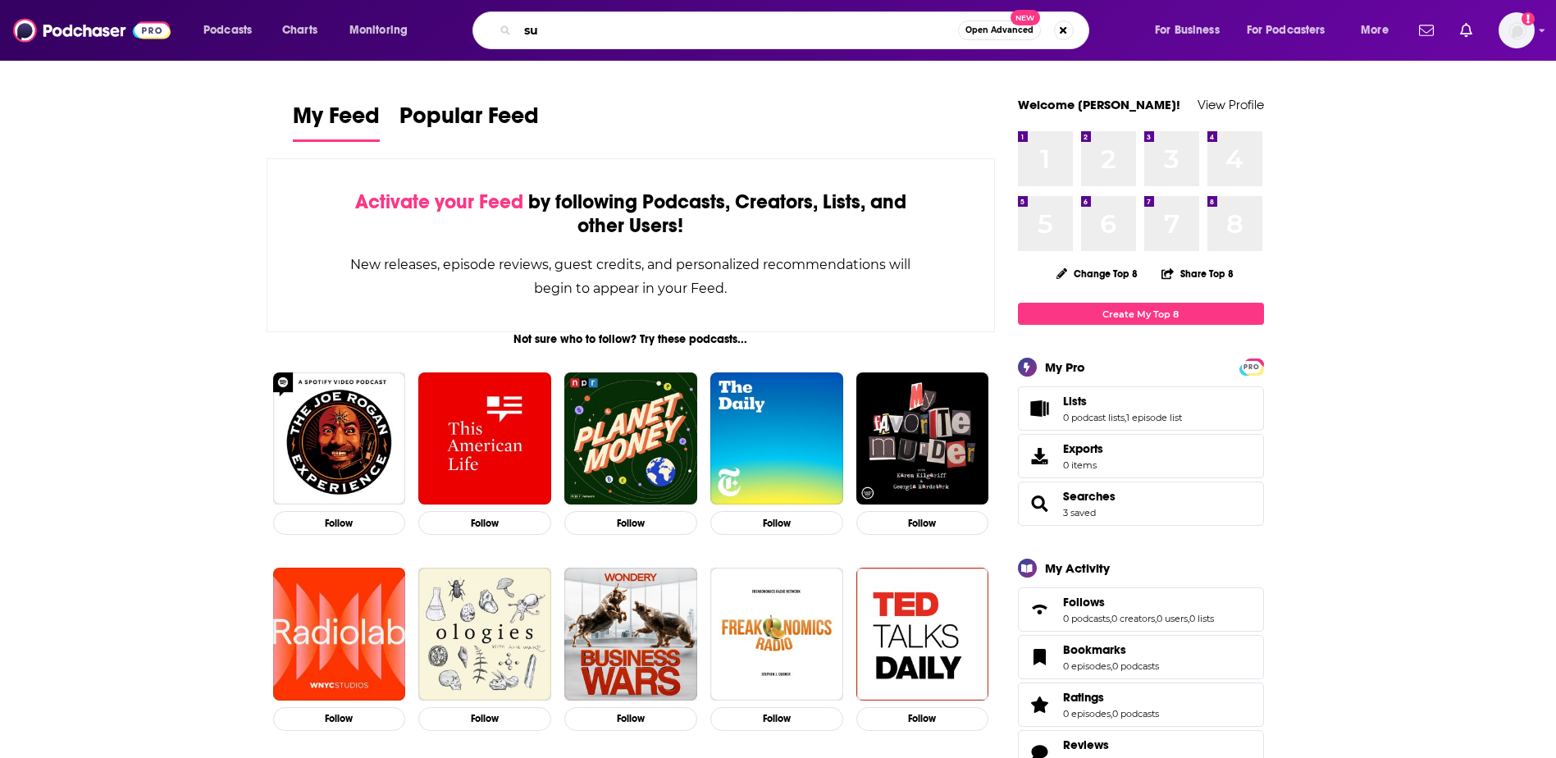
type input "s"
type input "[PERSON_NAME]"
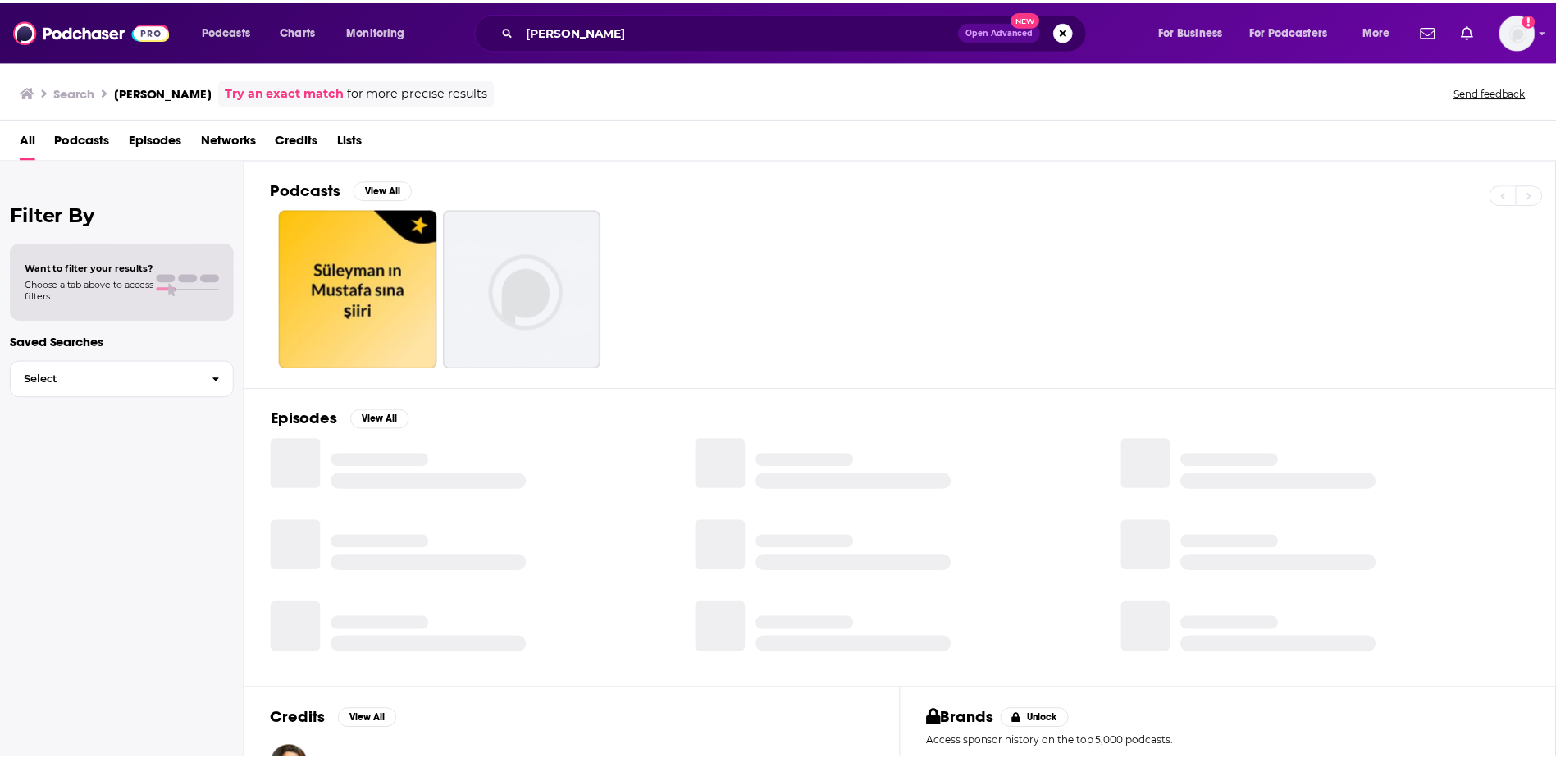
scroll to position [115, 0]
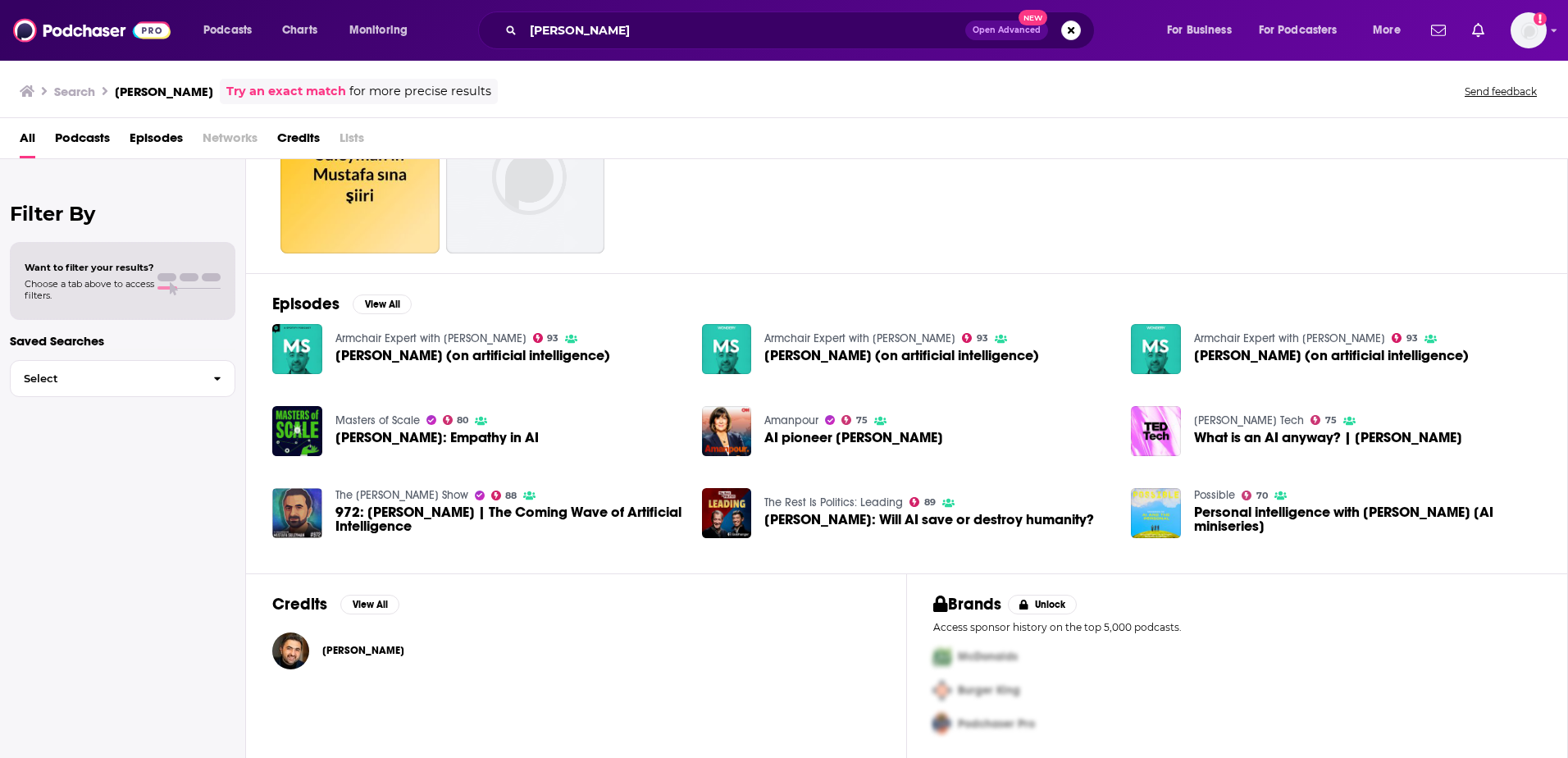
click at [343, 647] on span "[PERSON_NAME]" at bounding box center [363, 650] width 82 height 13
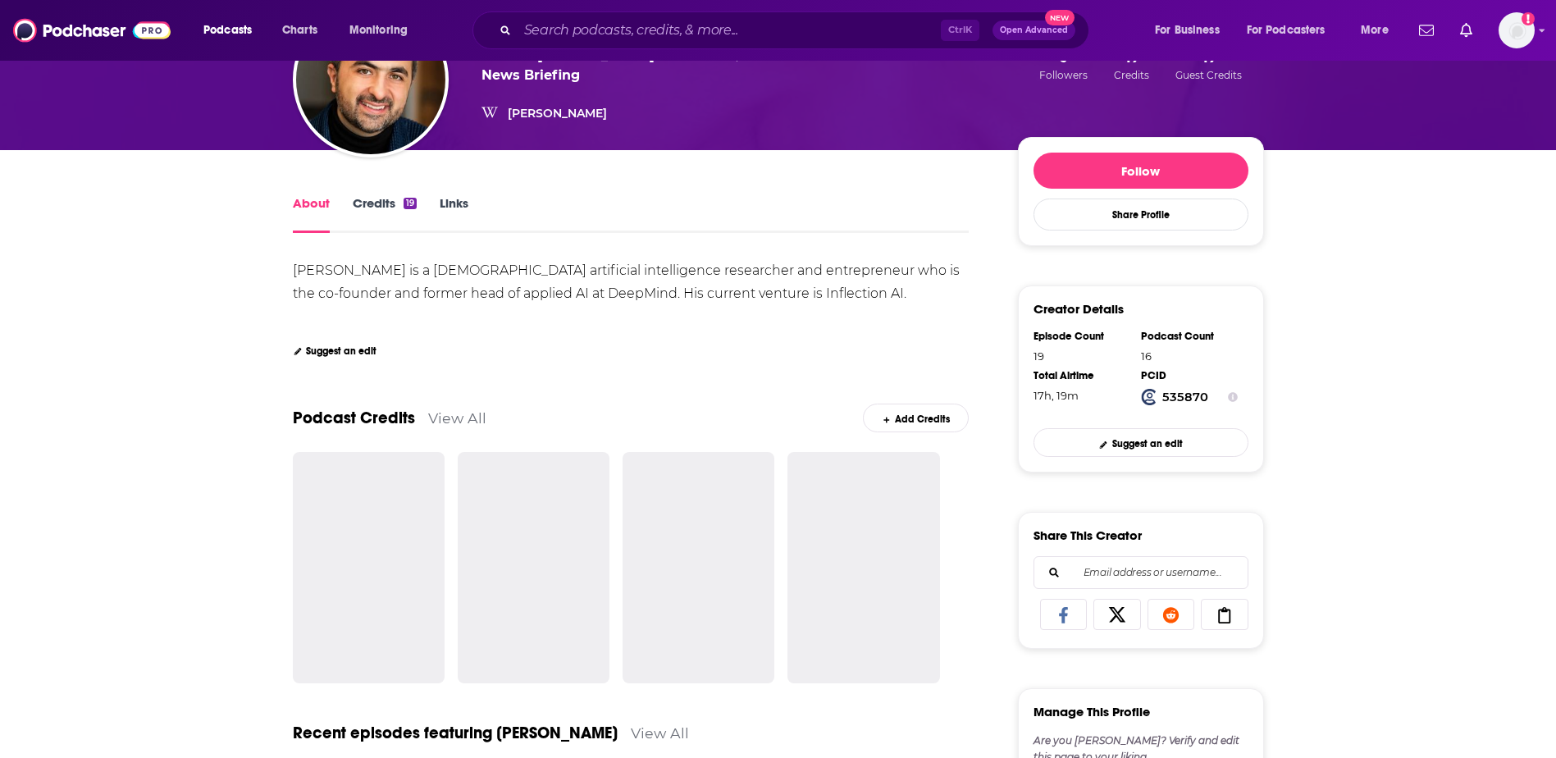
scroll to position [169, 0]
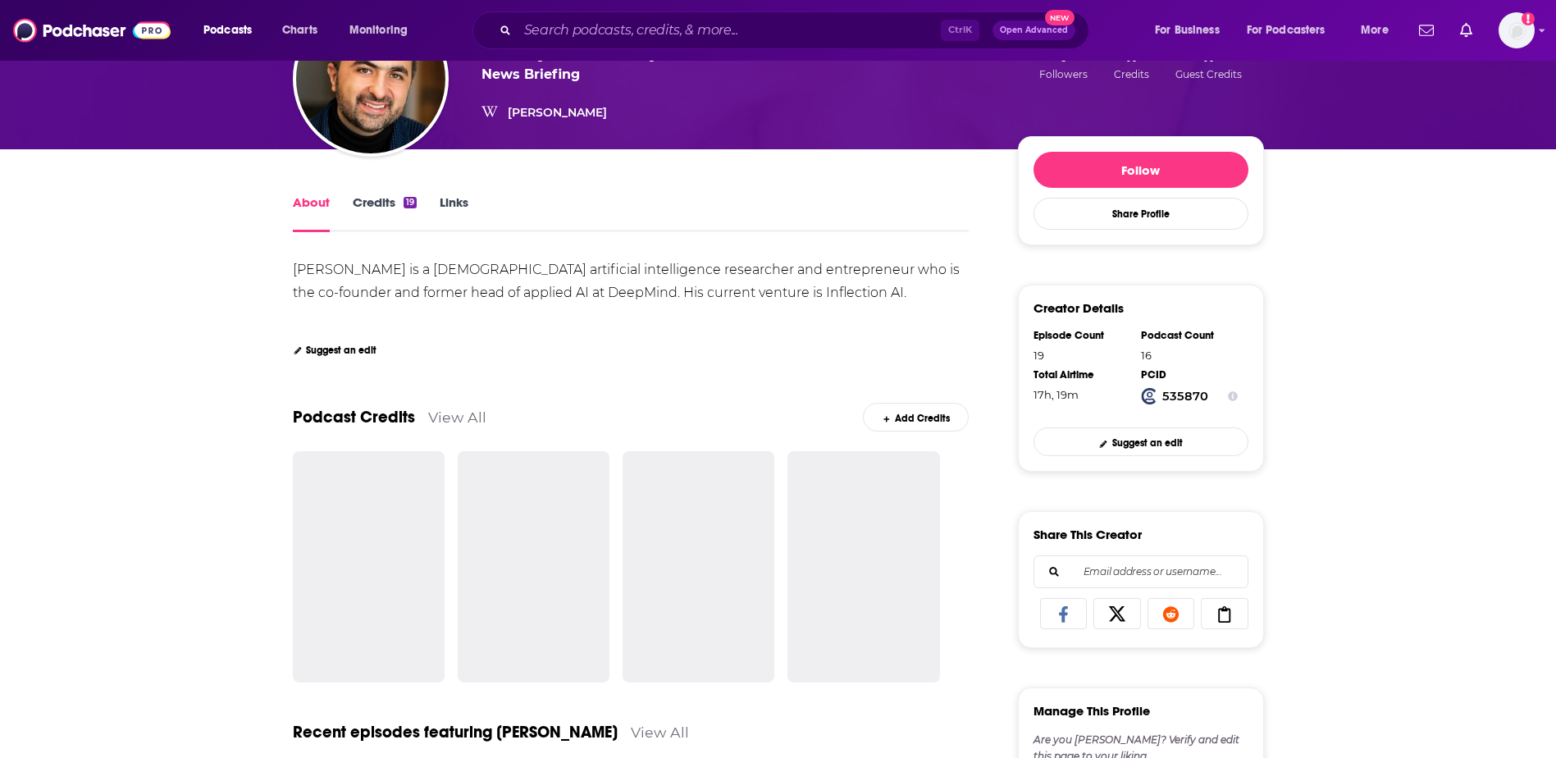
click at [391, 214] on link "Credits 19" at bounding box center [385, 213] width 64 height 38
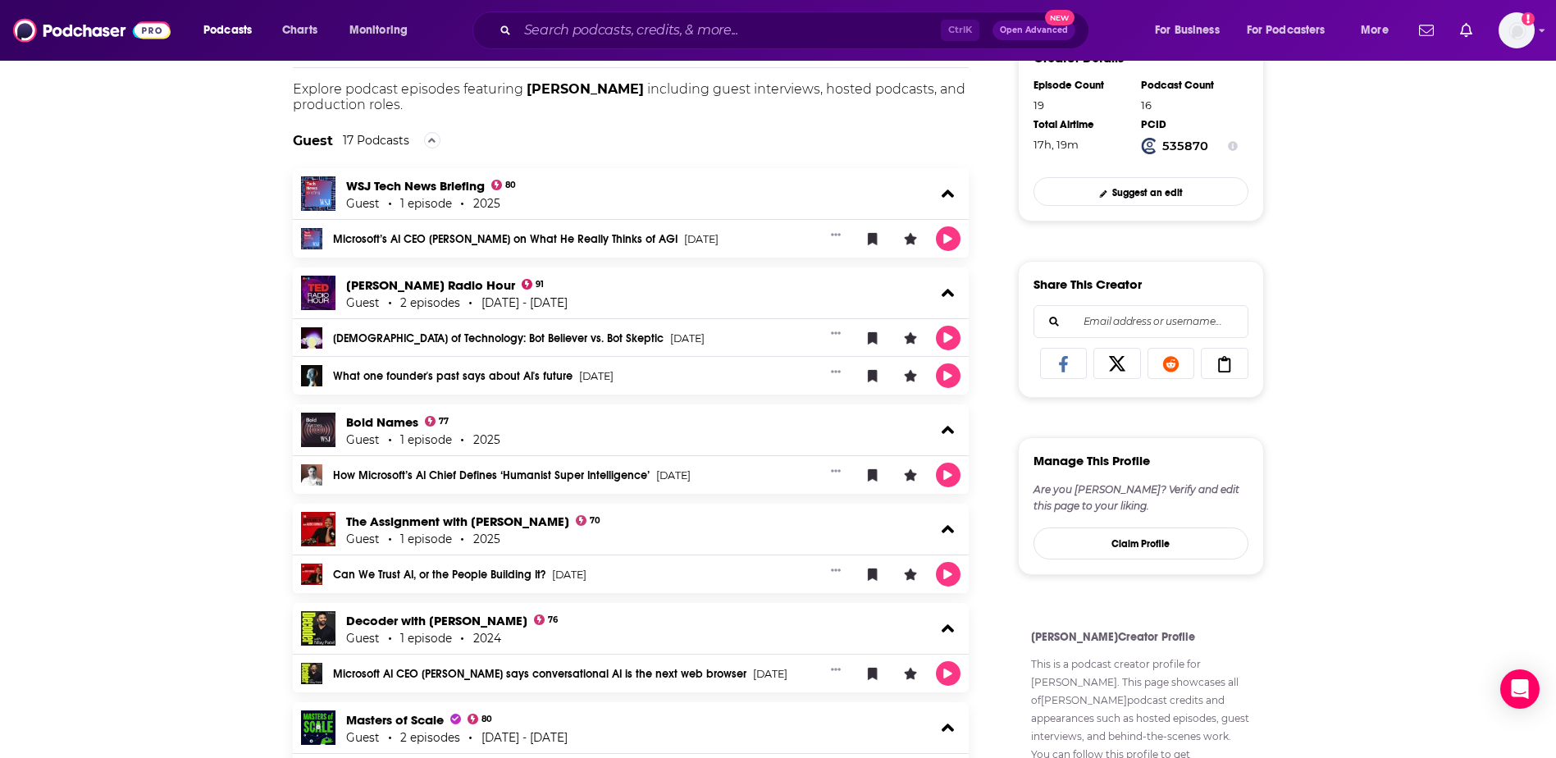
scroll to position [420, 0]
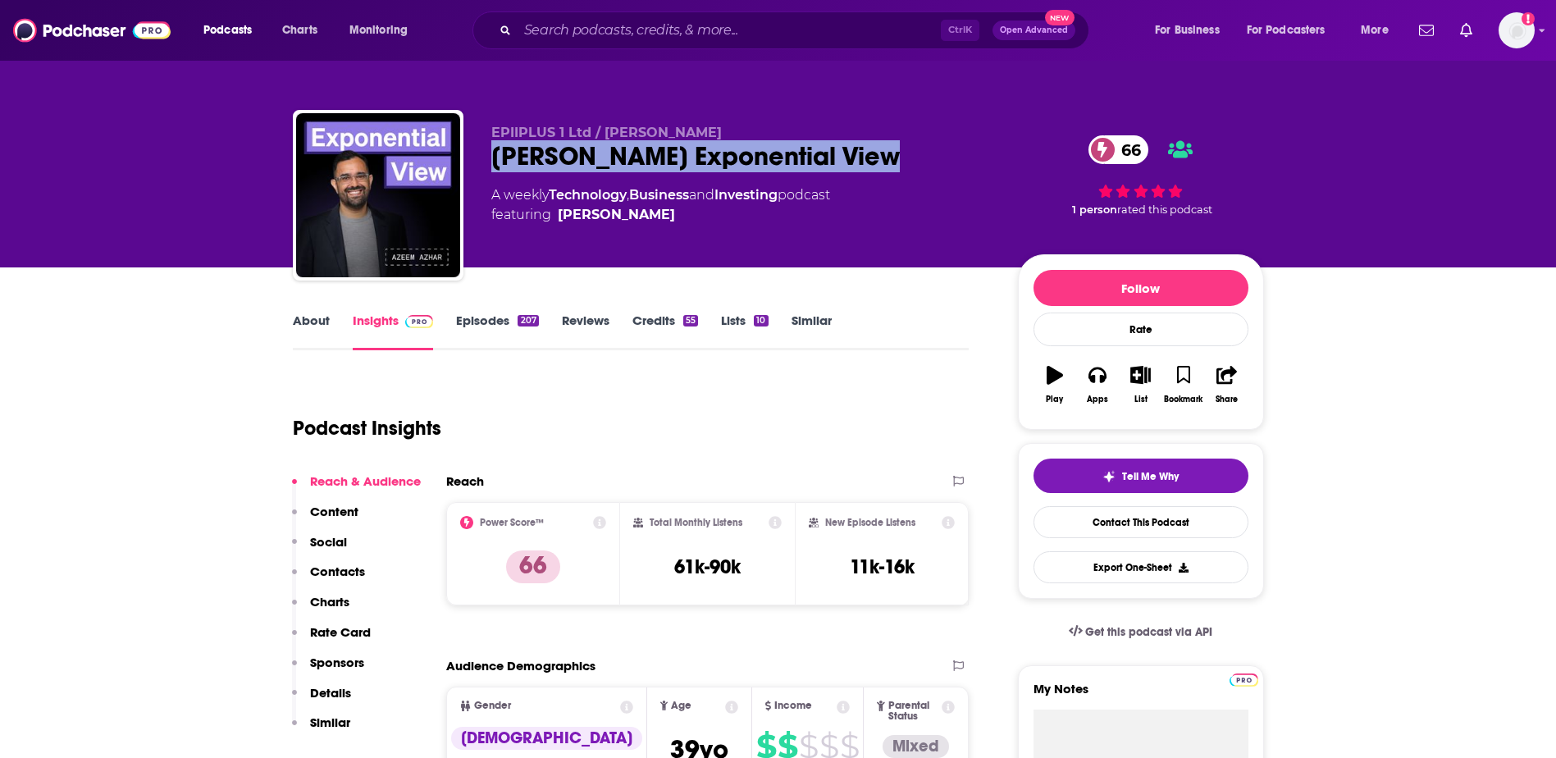
drag, startPoint x: 878, startPoint y: 157, endPoint x: 492, endPoint y: 147, distance: 385.8
click at [492, 147] on div "Azeem Azhar's Exponential View 66" at bounding box center [741, 156] width 501 height 32
copy h2 "[PERSON_NAME] Exponential View"
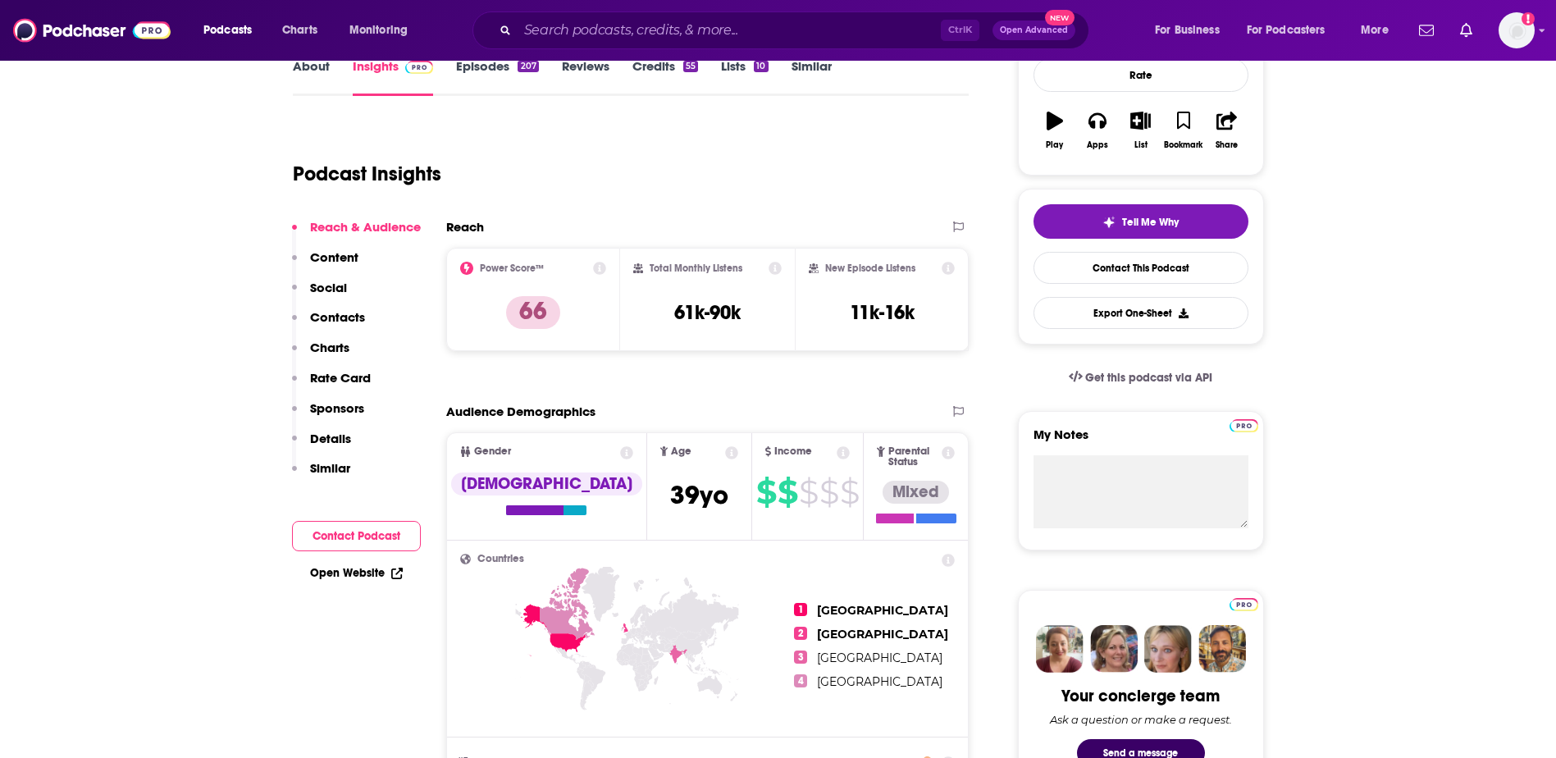
scroll to position [256, 0]
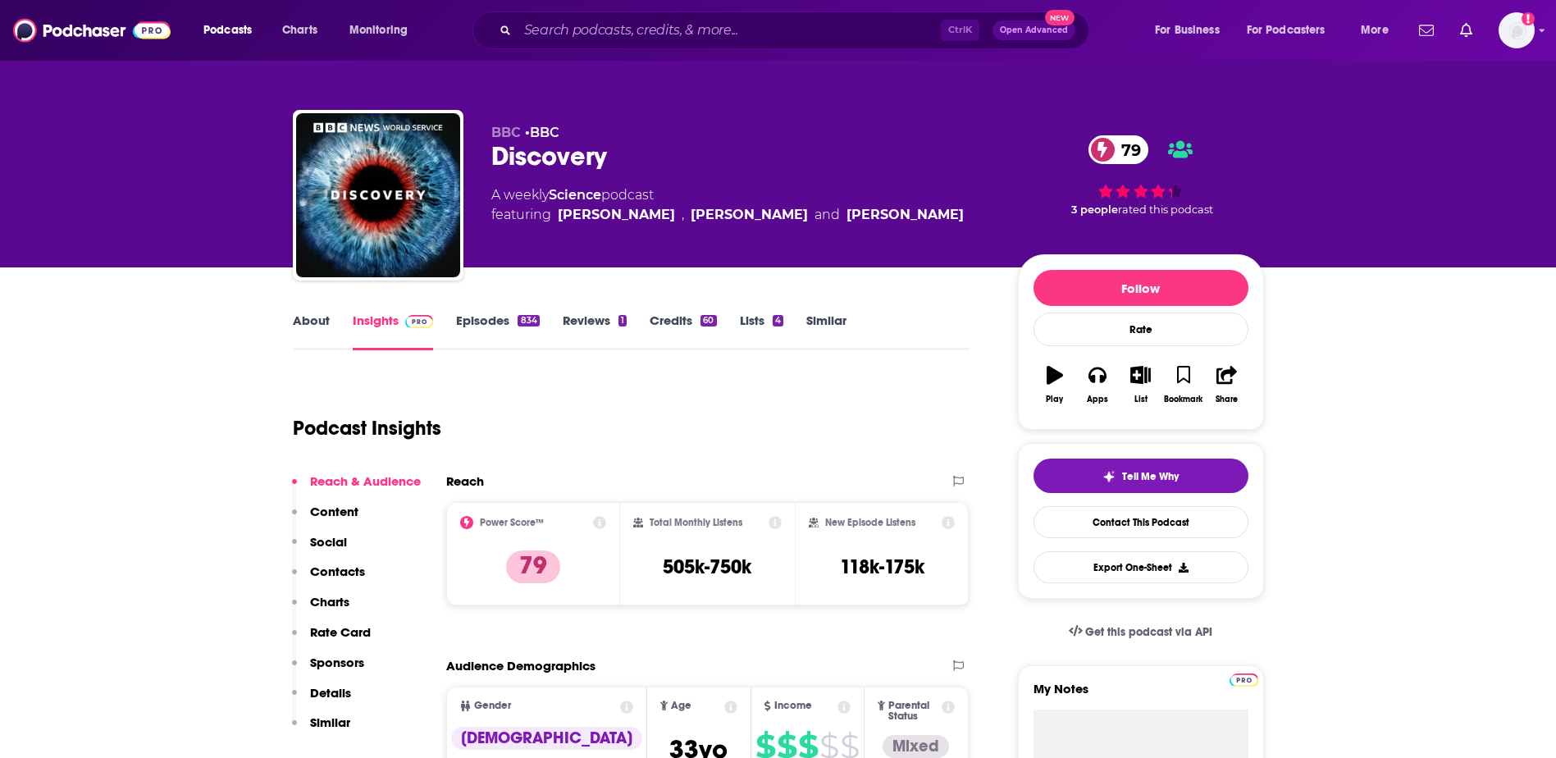
scroll to position [2, 0]
